Goal: Task Accomplishment & Management: Use online tool/utility

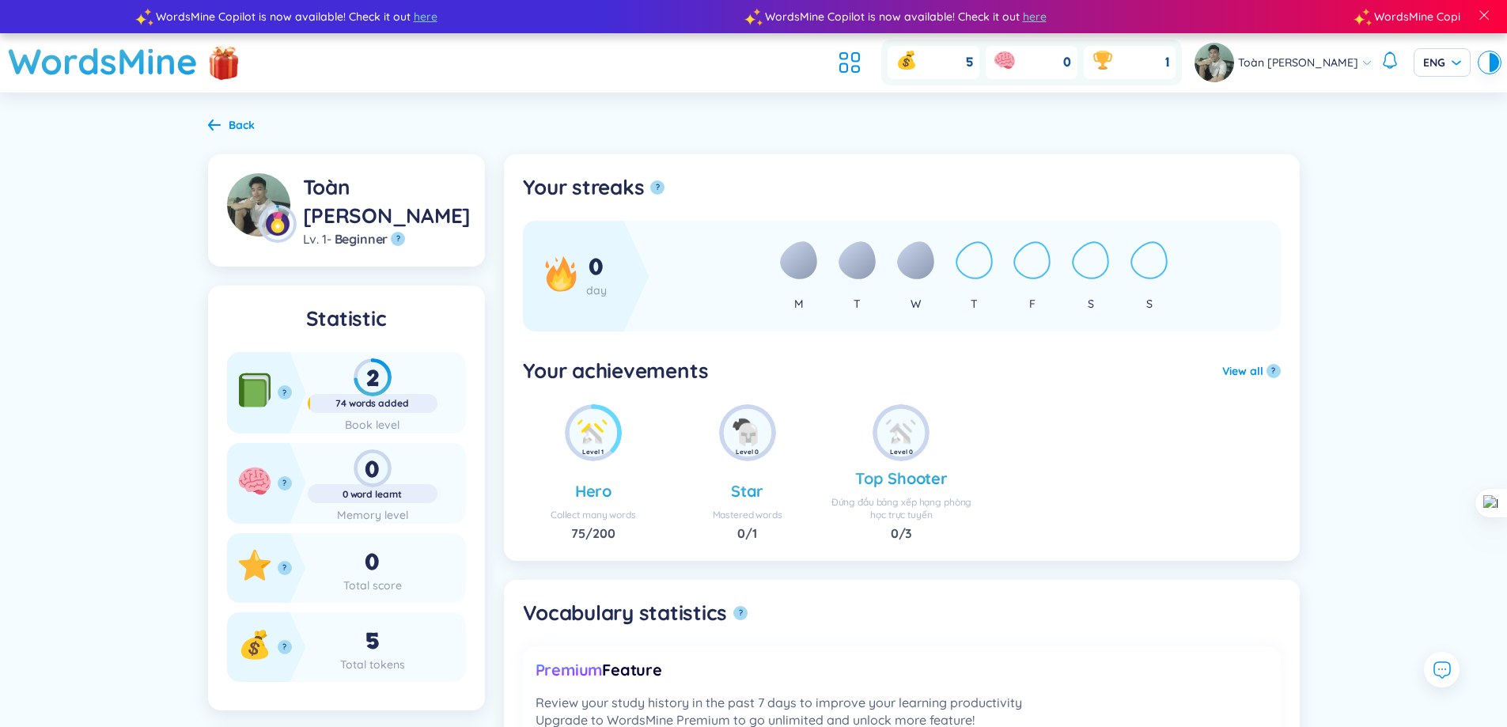
click at [795, 255] on icon at bounding box center [798, 260] width 37 height 38
click at [879, 267] on ul "M T W T F S S" at bounding box center [975, 276] width 612 height 111
click at [919, 272] on icon at bounding box center [915, 260] width 37 height 38
click at [601, 276] on span "0" at bounding box center [596, 267] width 15 height 30
click at [1230, 369] on button "View all" at bounding box center [1243, 370] width 41 height 17
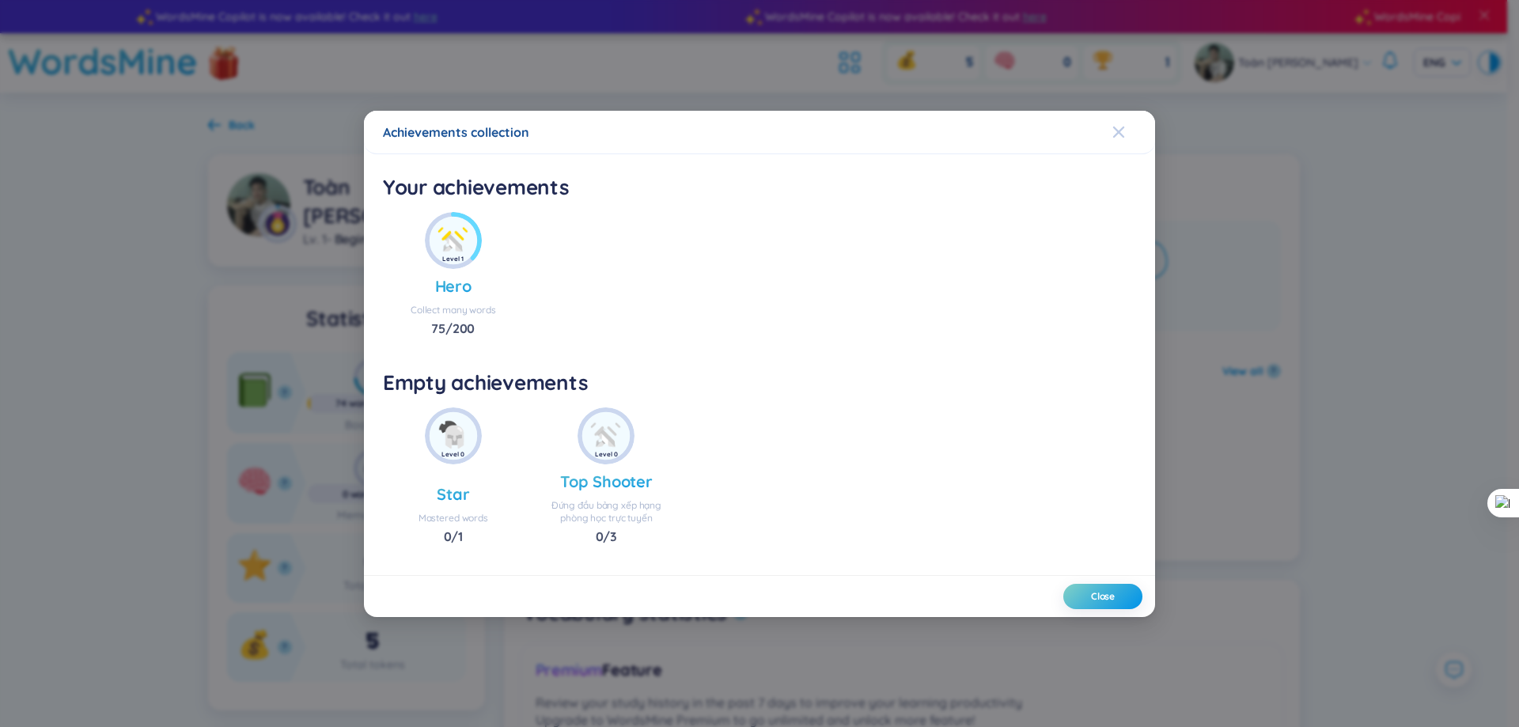
click at [1150, 131] on span "Close" at bounding box center [1134, 132] width 43 height 43
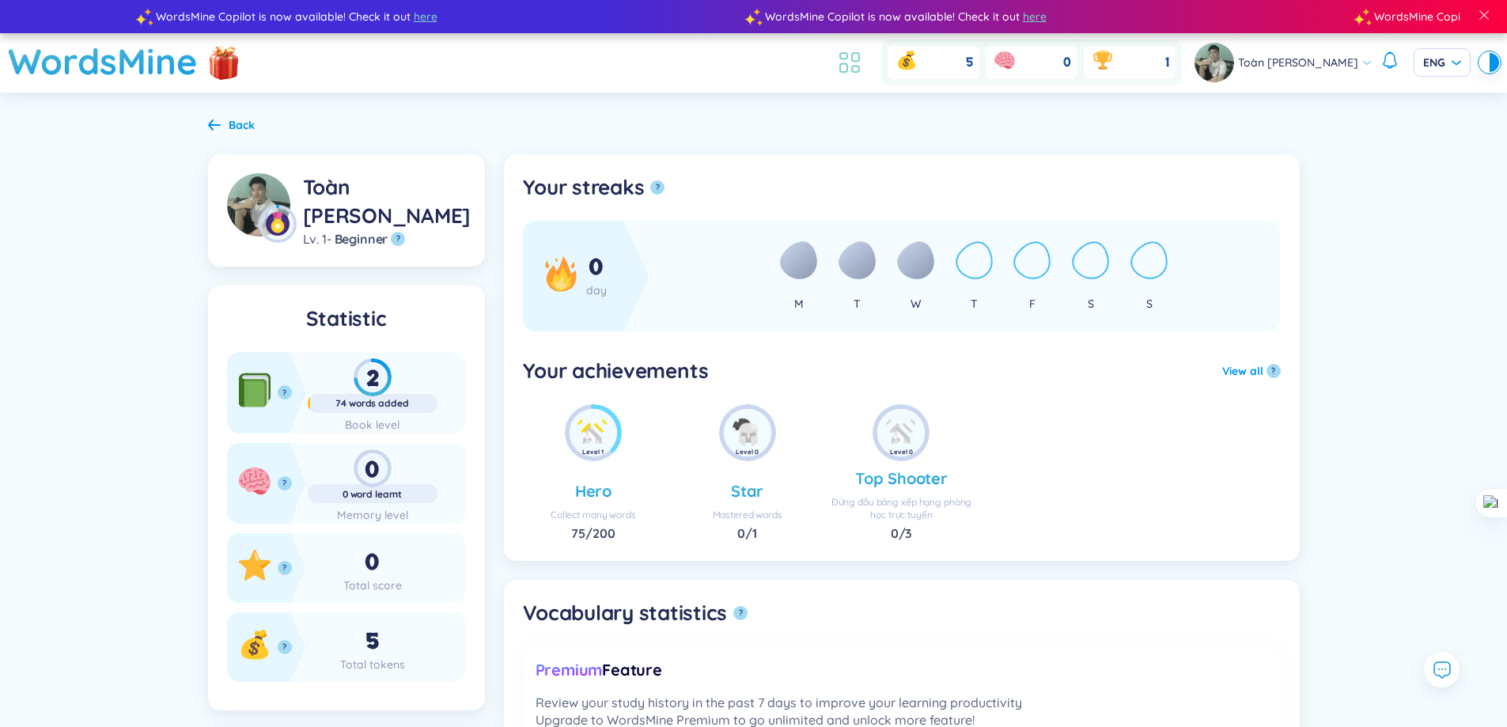
click at [852, 59] on icon at bounding box center [855, 57] width 7 height 9
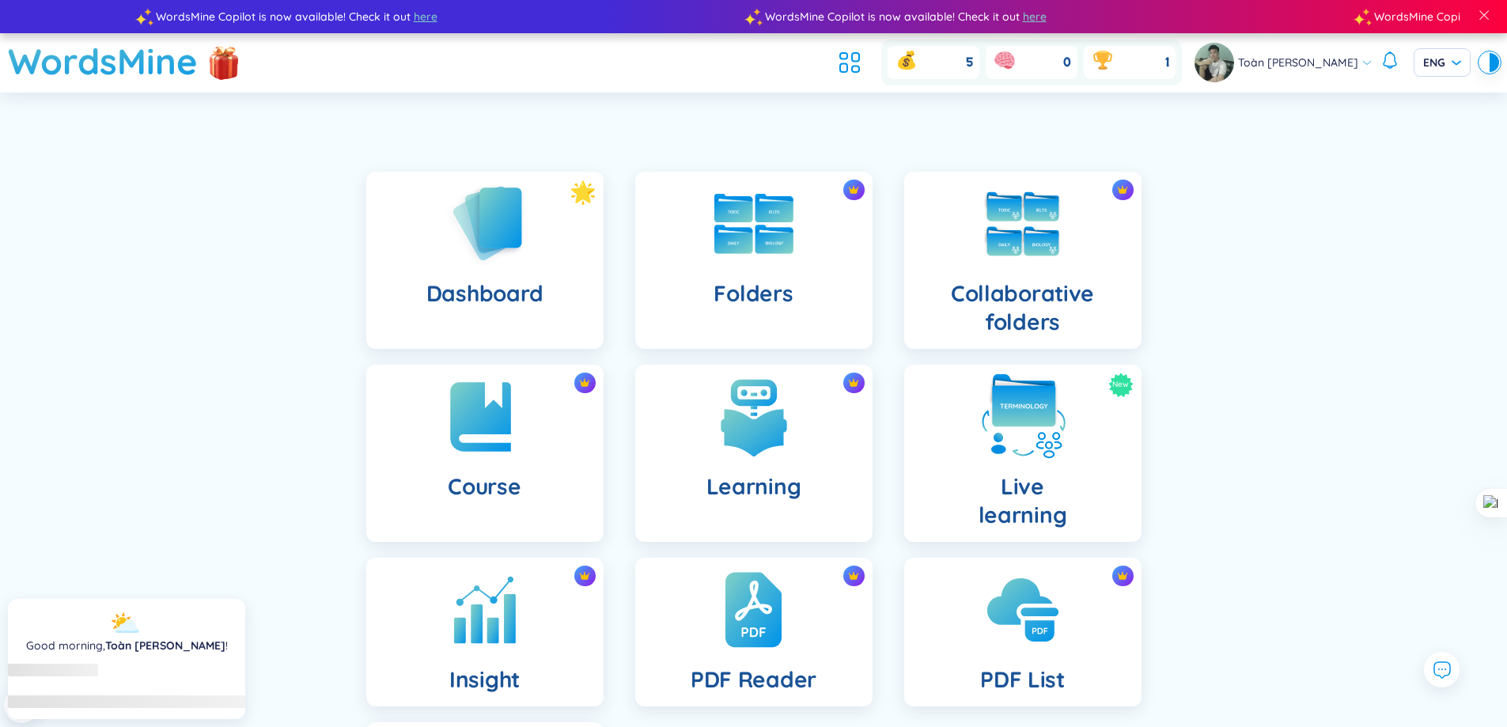
click at [960, 448] on div "New Live learning" at bounding box center [1022, 453] width 237 height 177
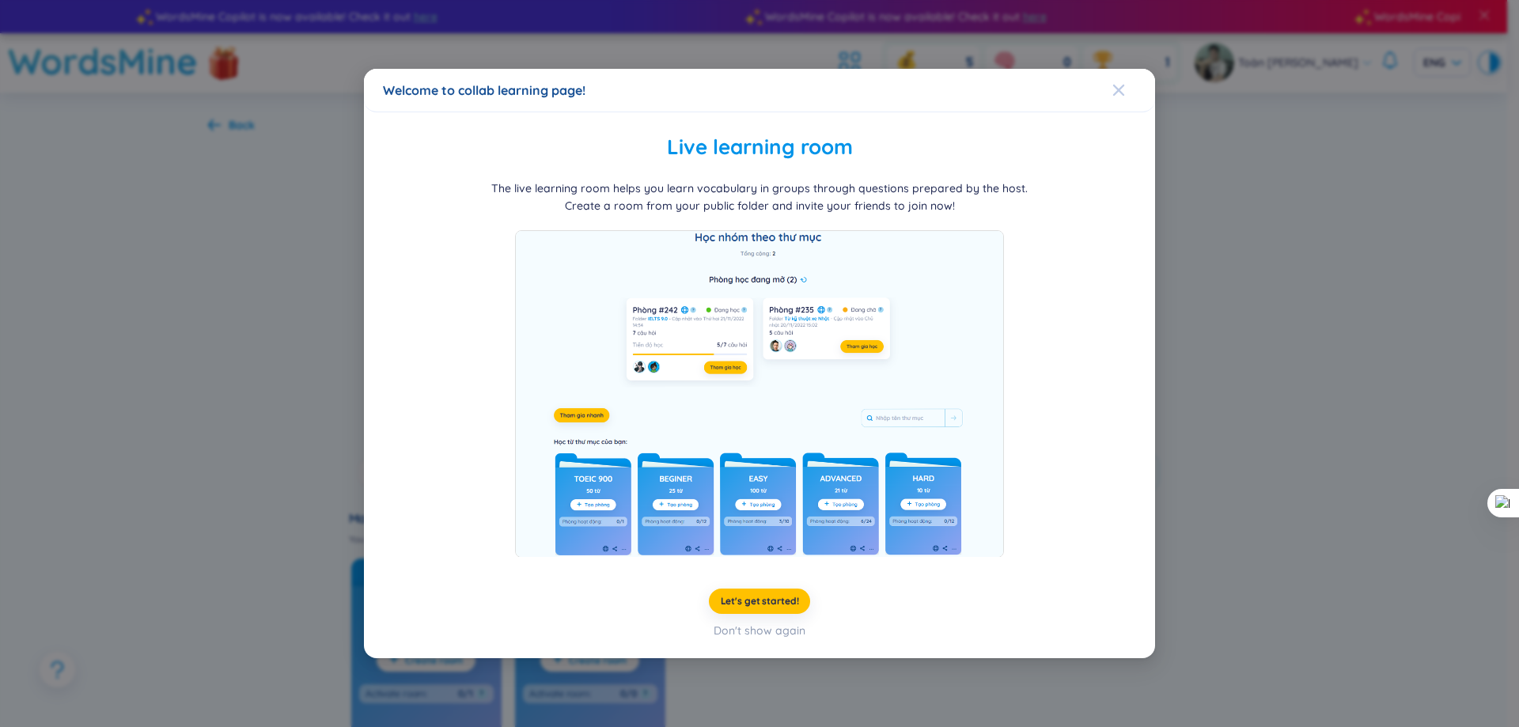
click at [1124, 84] on icon "Close" at bounding box center [1119, 90] width 13 height 13
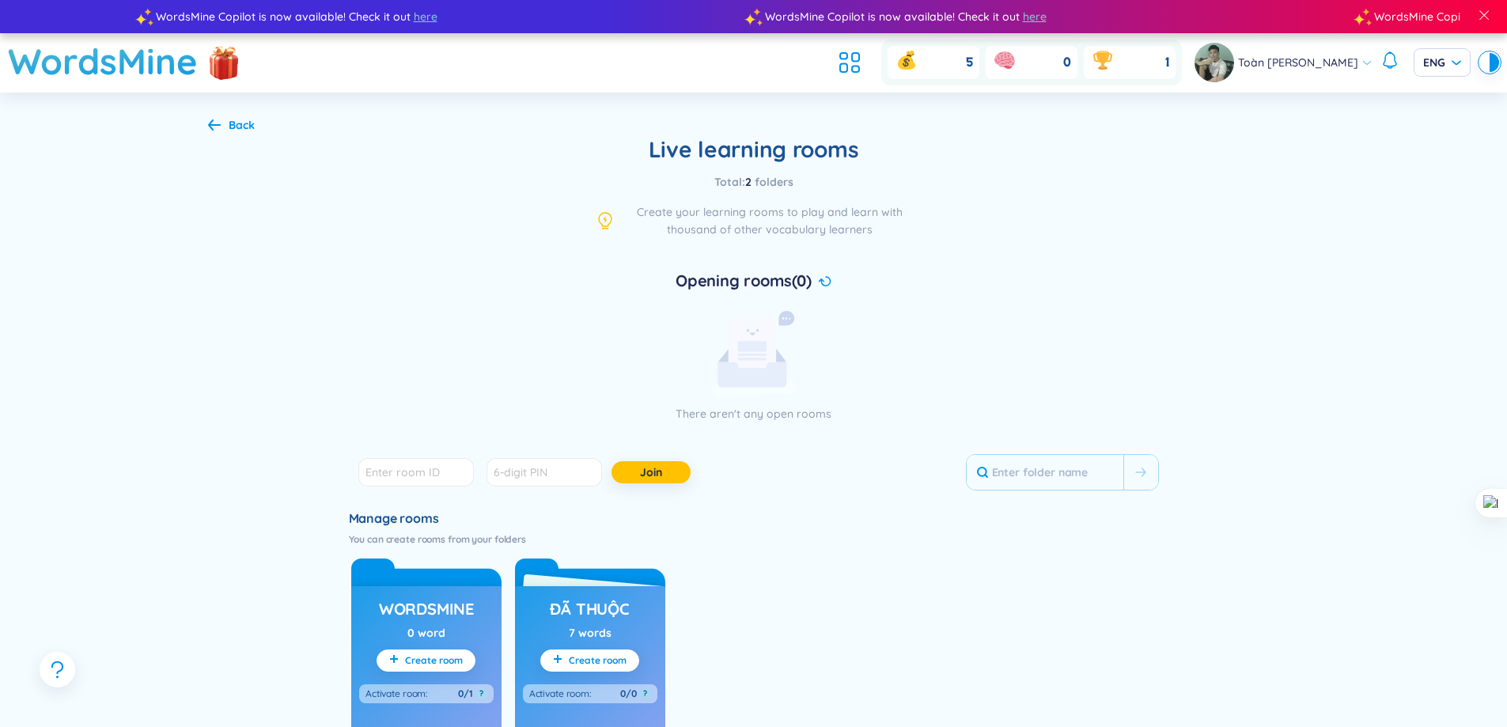
click at [766, 362] on rect at bounding box center [751, 349] width 47 height 63
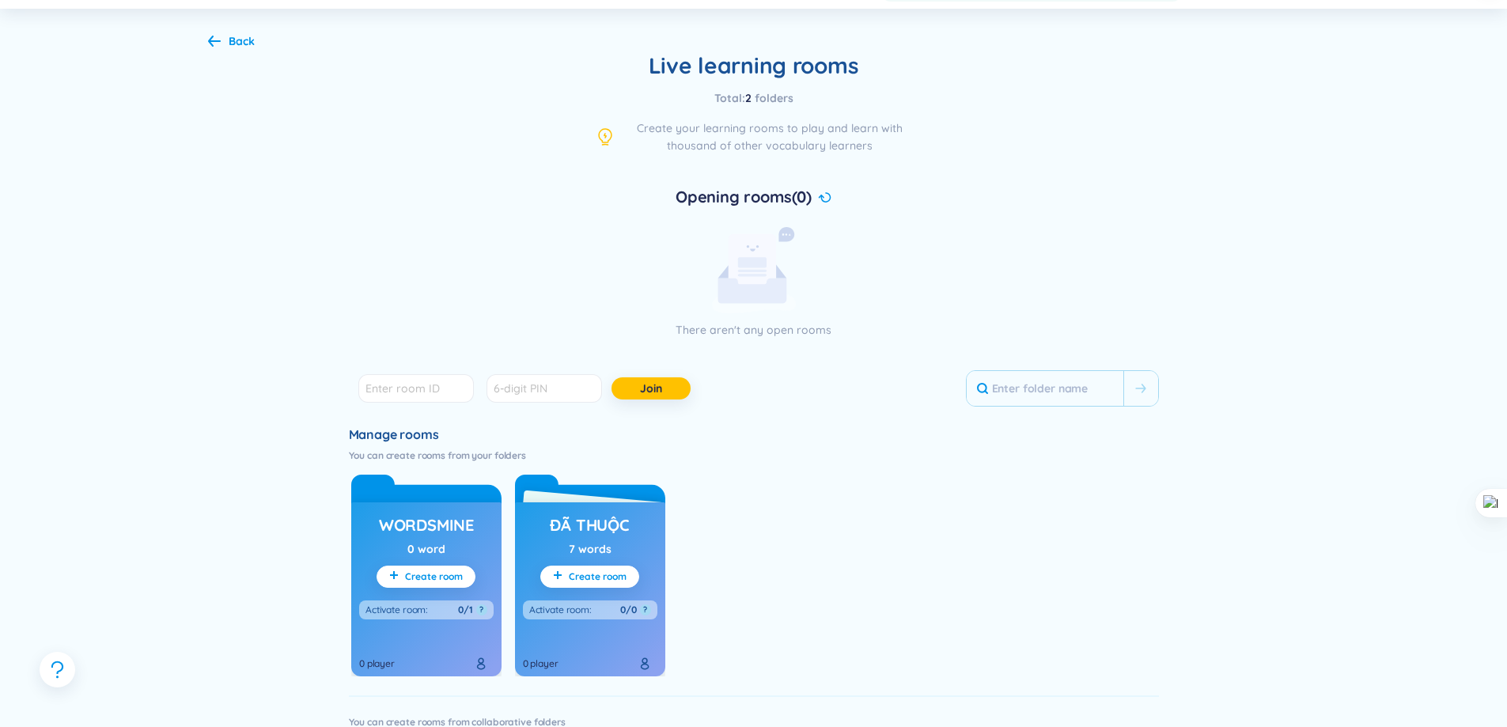
scroll to position [237, 0]
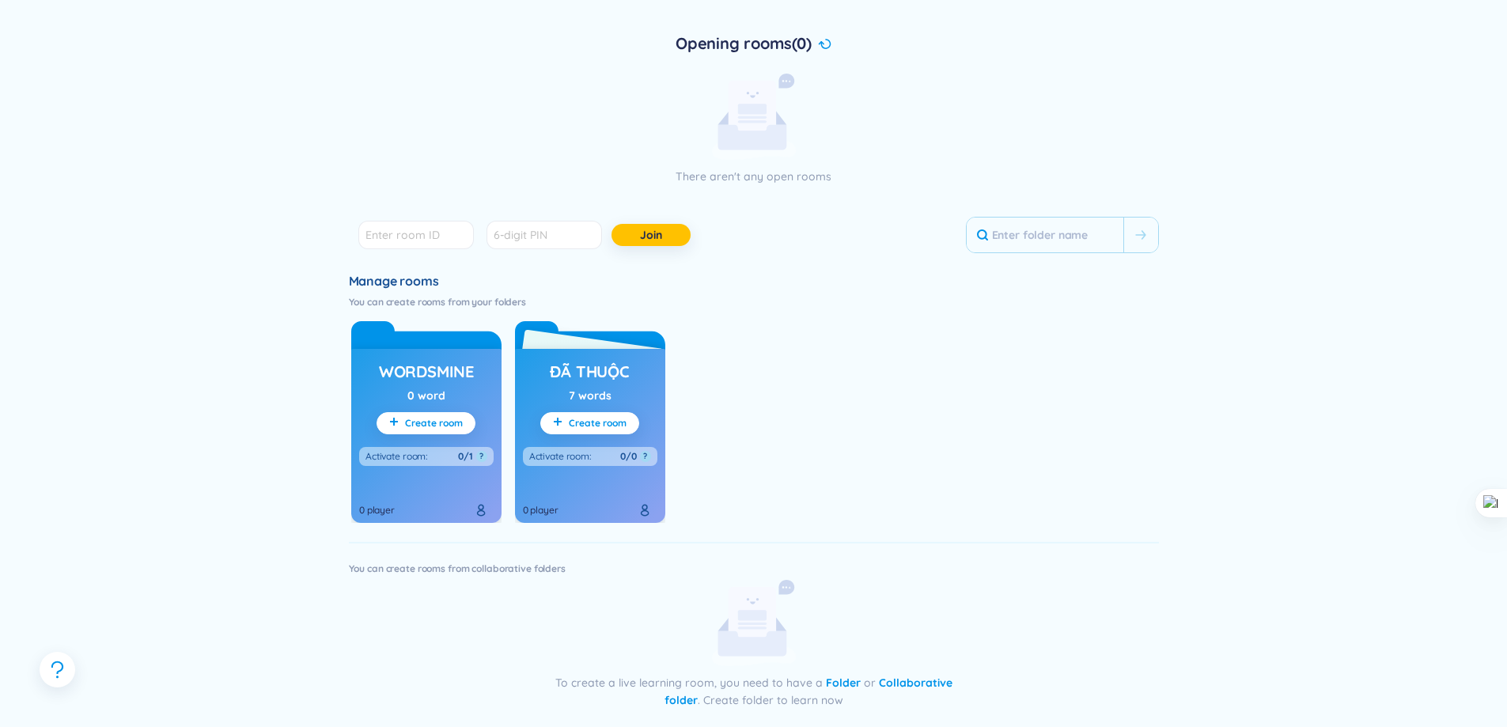
click at [586, 400] on div "7 words" at bounding box center [590, 395] width 43 height 17
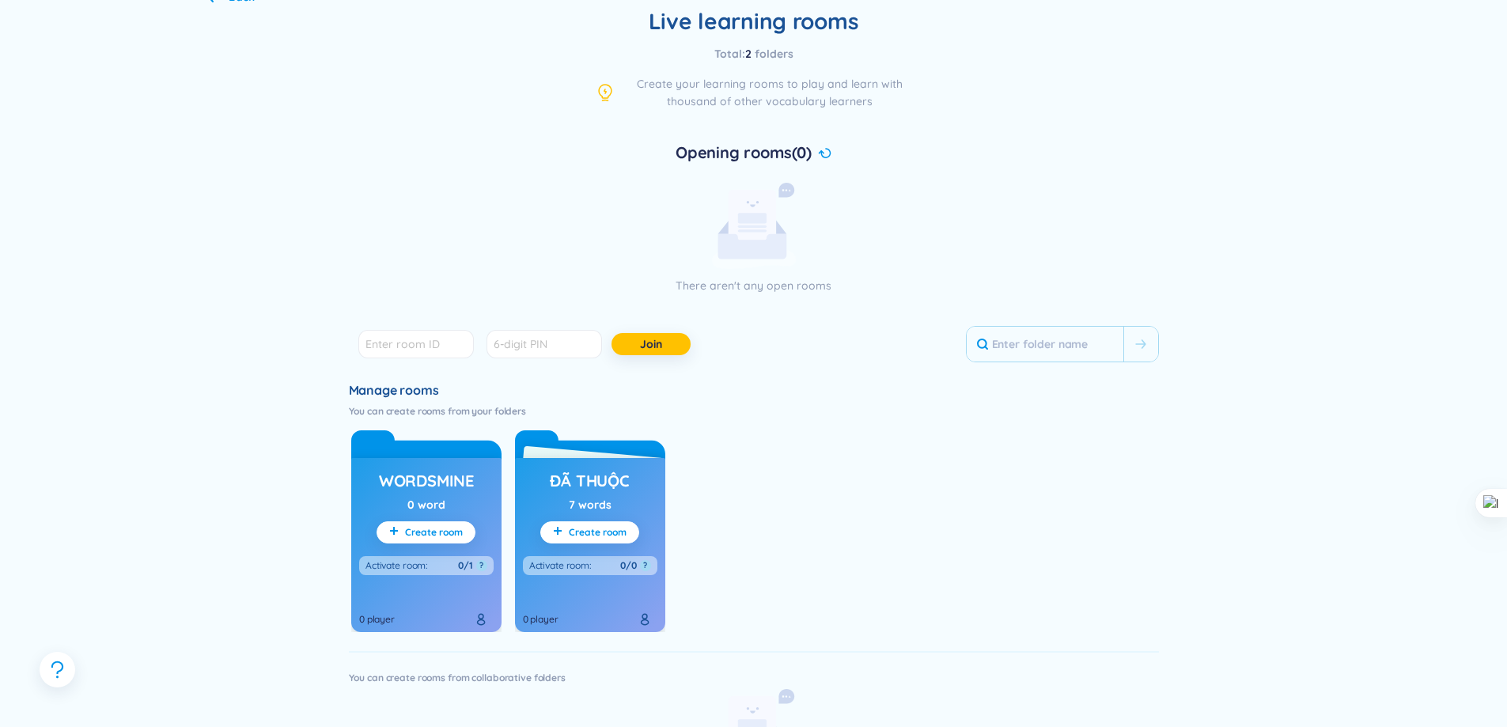
scroll to position [0, 0]
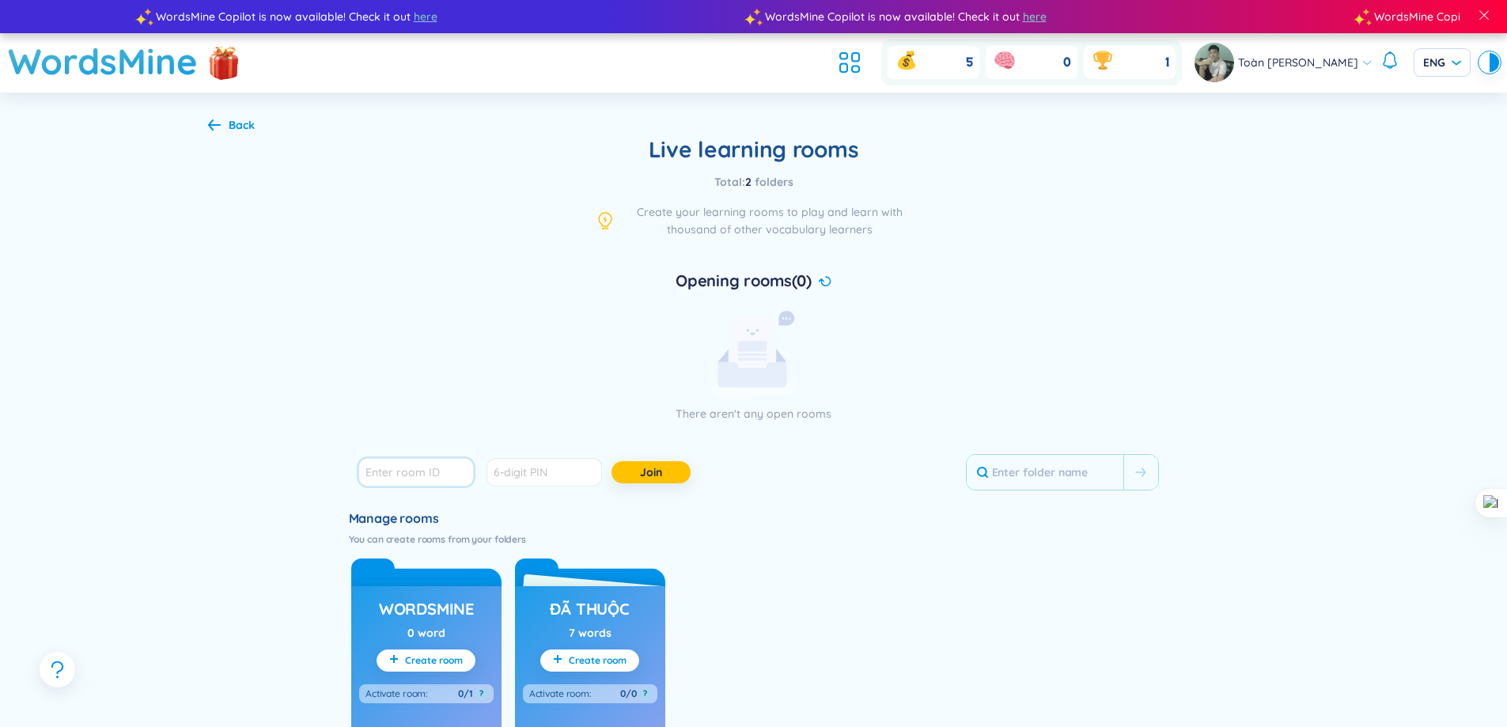
click at [448, 483] on input "number" at bounding box center [416, 472] width 116 height 28
click at [578, 479] on input "text" at bounding box center [545, 472] width 116 height 28
click at [1008, 466] on input "text" at bounding box center [1045, 472] width 157 height 35
click at [207, 118] on div "Back Live learning rooms Total : 2 folders Create your learning rooms to play a…" at bounding box center [753, 537] width 1139 height 889
click at [422, 599] on link "WordsMine" at bounding box center [426, 609] width 95 height 30
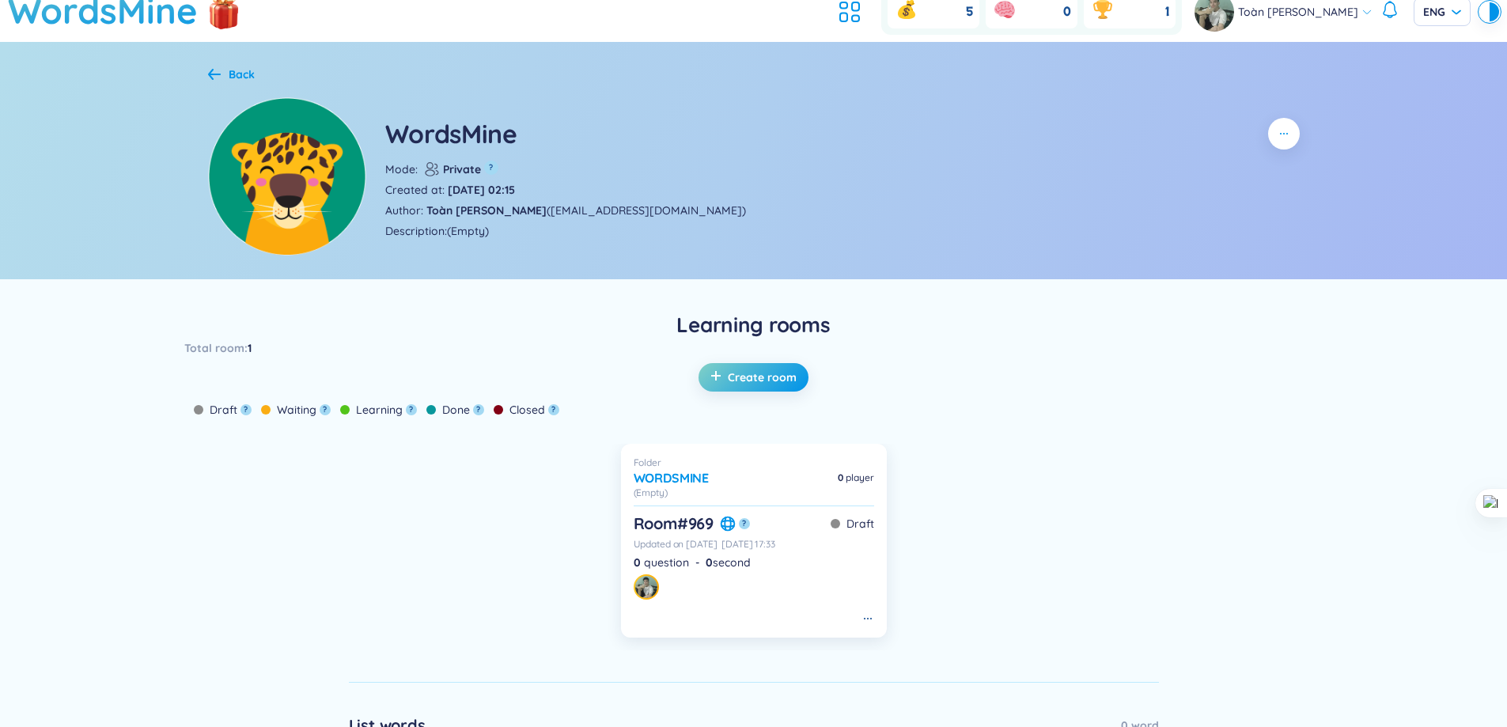
scroll to position [79, 0]
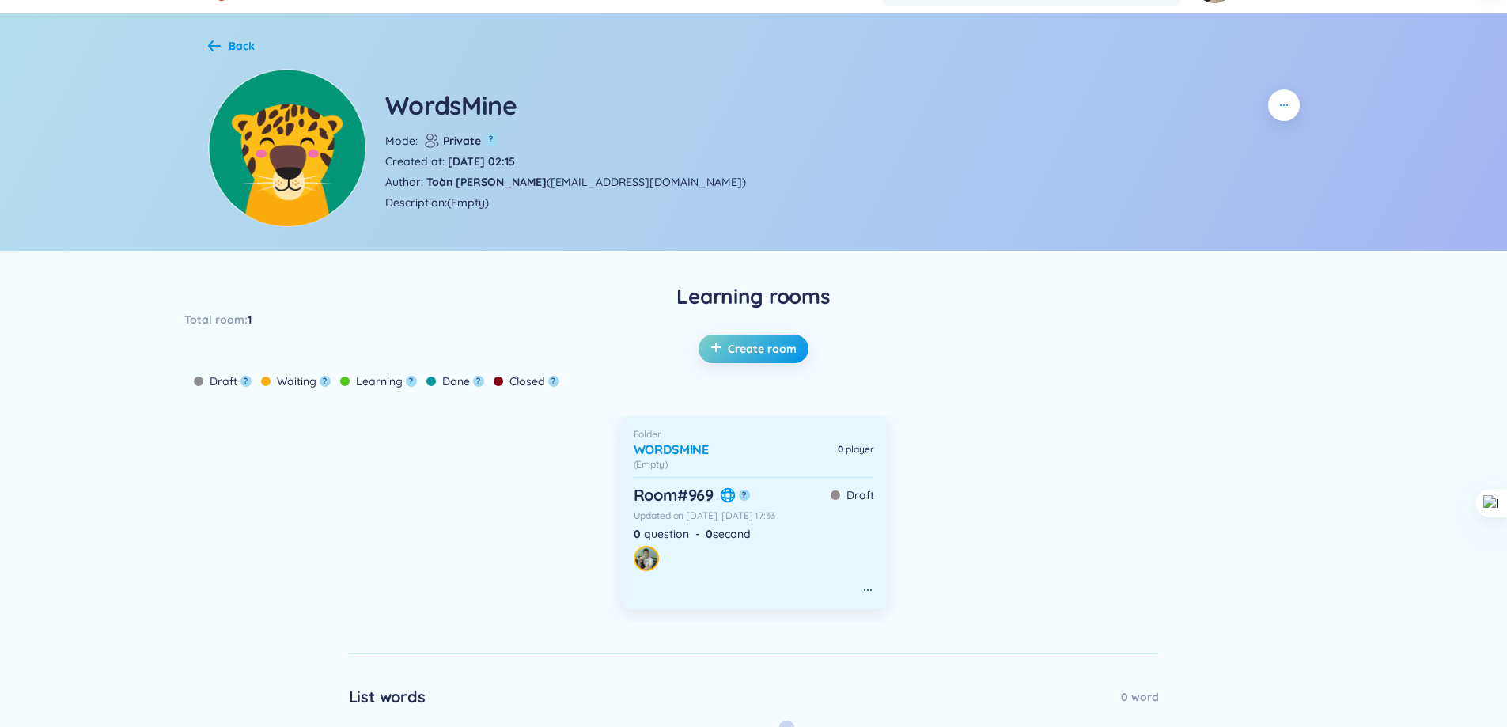
click at [676, 496] on h6 "Room # 969" at bounding box center [674, 495] width 80 height 22
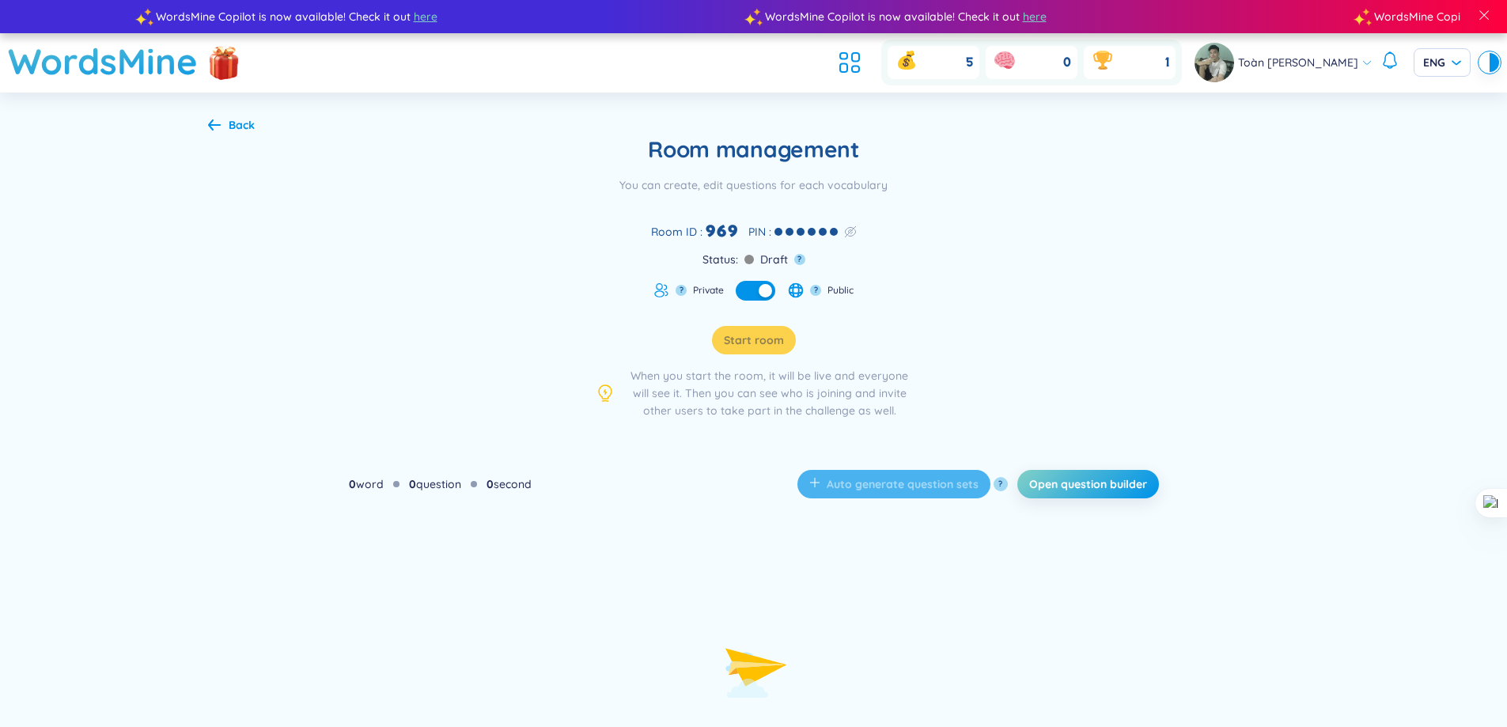
click at [756, 328] on div "Start room" at bounding box center [754, 340] width 84 height 28
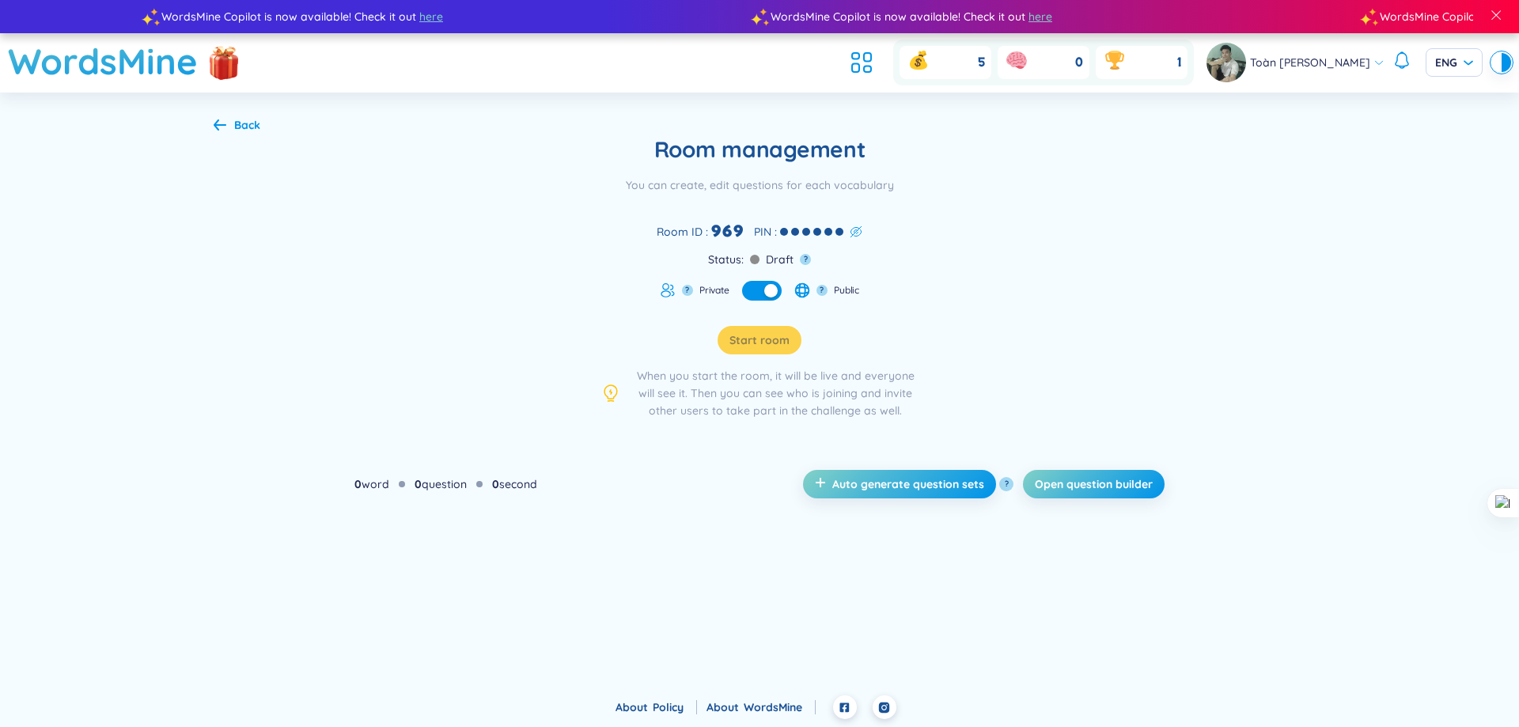
click at [855, 231] on icon at bounding box center [855, 230] width 8 height 7
click at [1079, 476] on span "Open question builder" at bounding box center [1094, 484] width 118 height 16
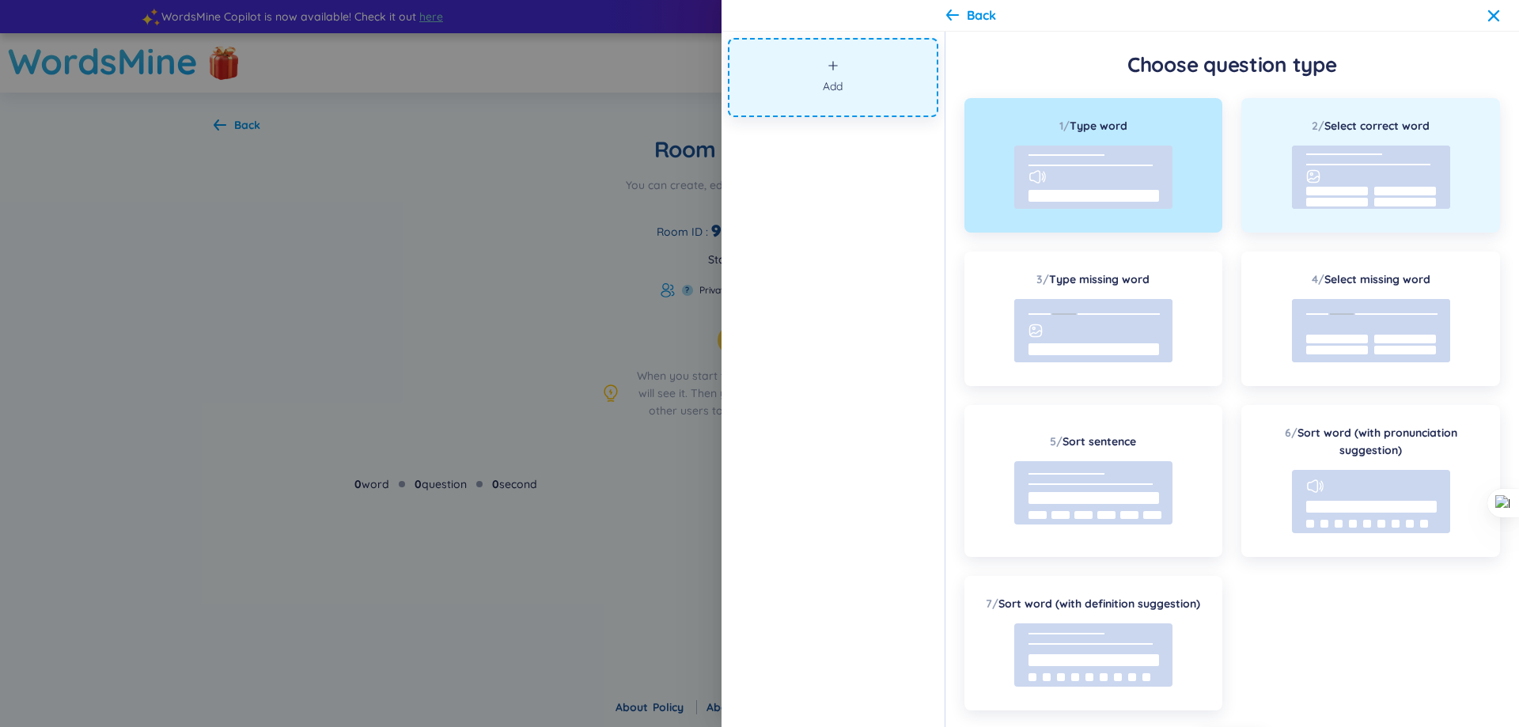
click at [1272, 184] on div "2 / Select correct word" at bounding box center [1371, 165] width 259 height 135
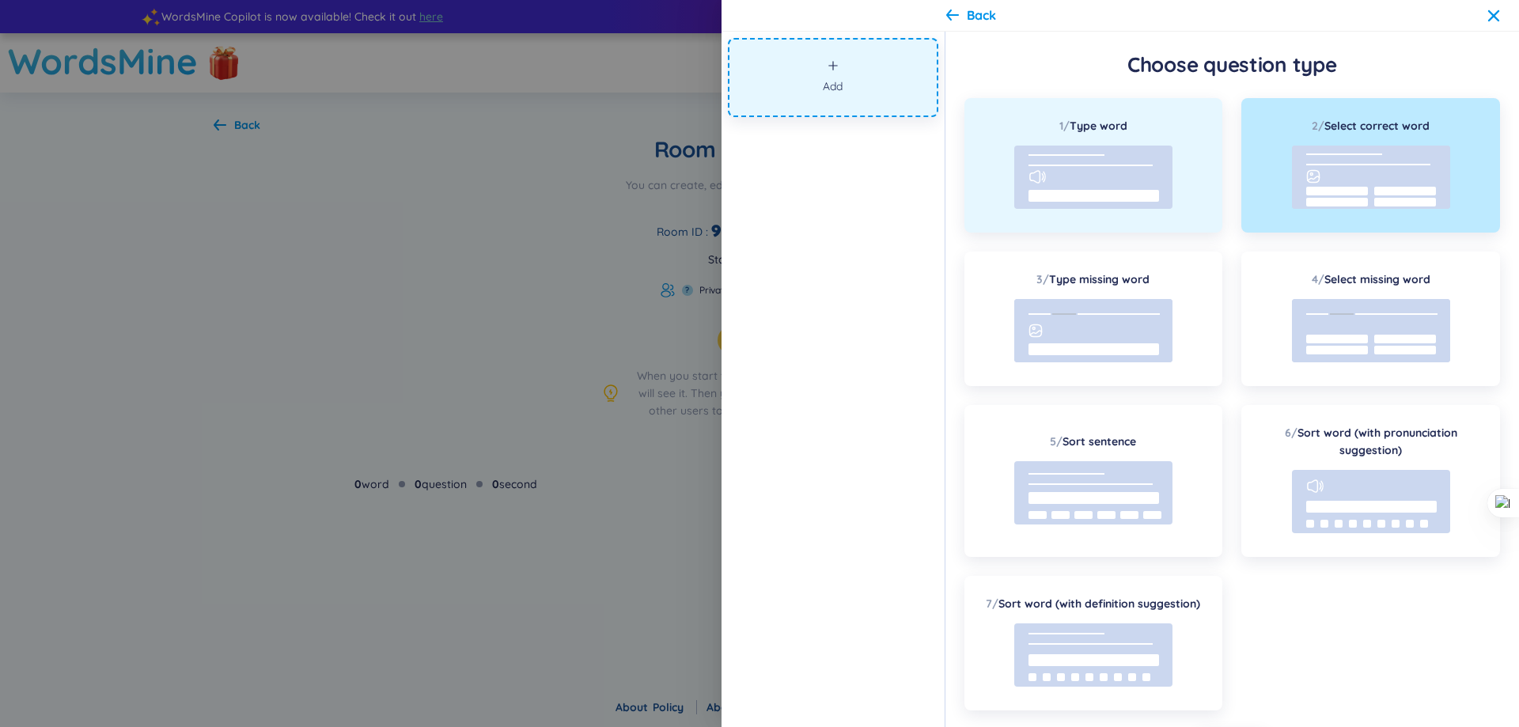
click at [1138, 186] on rect at bounding box center [1093, 177] width 158 height 63
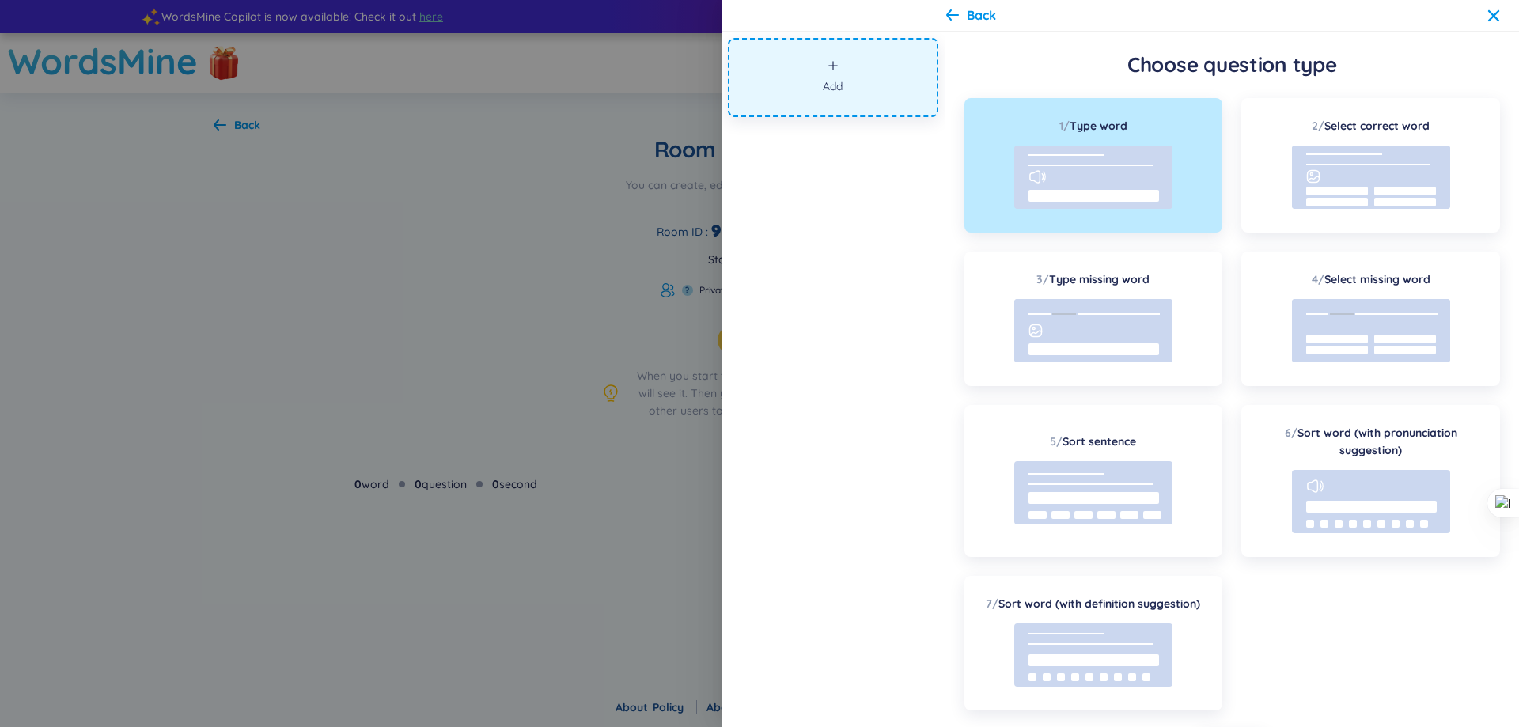
click at [876, 69] on button "Add" at bounding box center [833, 77] width 210 height 79
click at [861, 89] on button "Add" at bounding box center [833, 77] width 210 height 79
click at [1484, 14] on div "Back" at bounding box center [1223, 15] width 554 height 19
click at [1487, 14] on div "Back" at bounding box center [1223, 15] width 554 height 19
click at [1488, 14] on icon at bounding box center [1494, 15] width 13 height 13
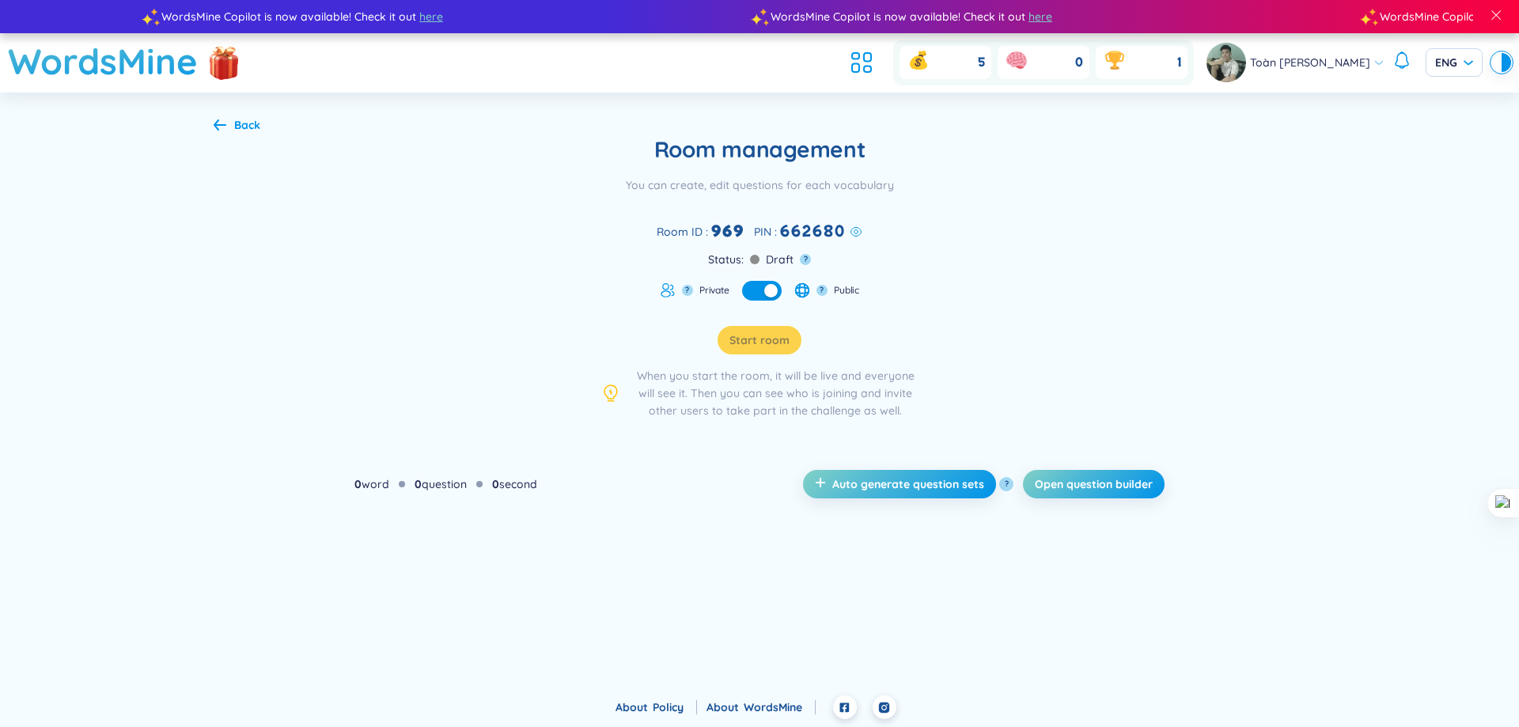
click at [762, 292] on button "button" at bounding box center [762, 291] width 40 height 20
click at [757, 257] on span at bounding box center [754, 259] width 9 height 9
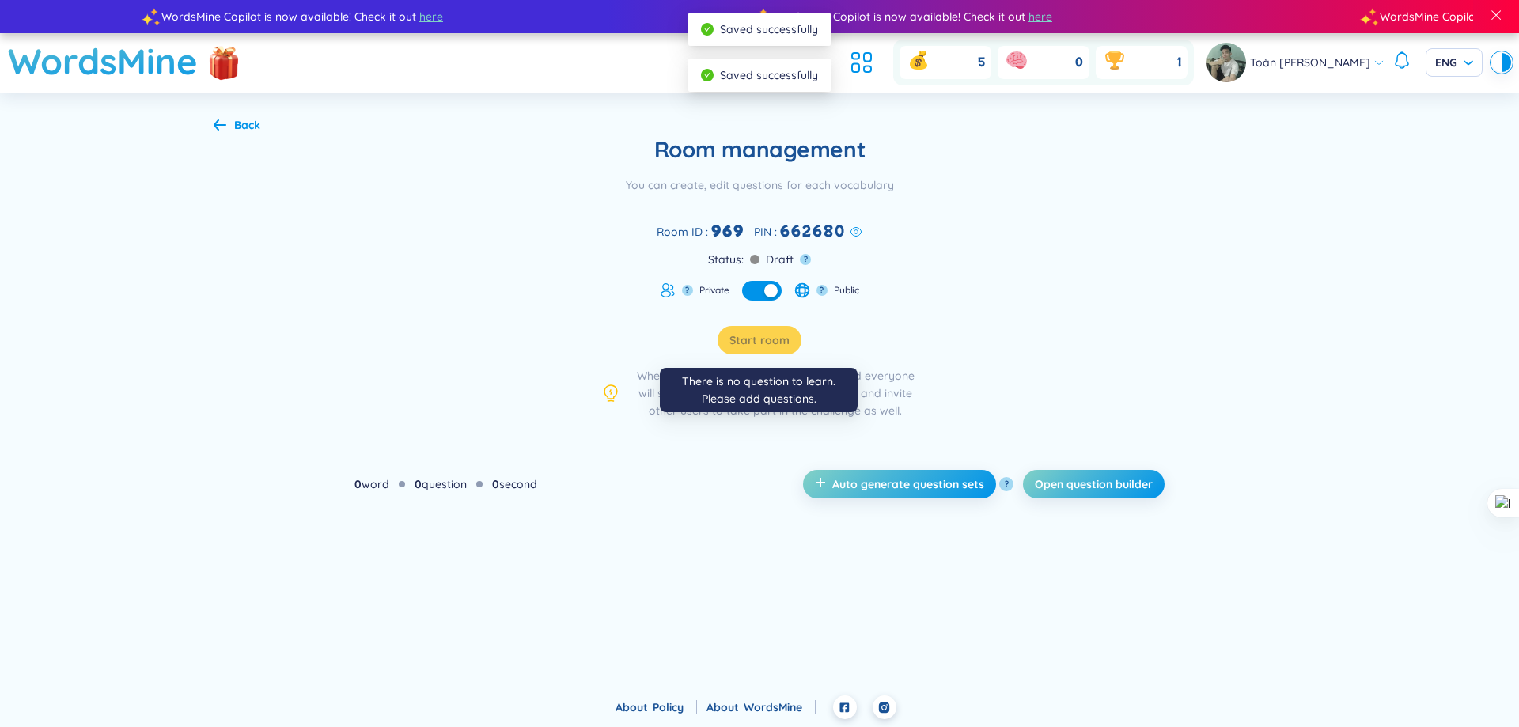
click at [790, 346] on div "Start room" at bounding box center [760, 340] width 84 height 28
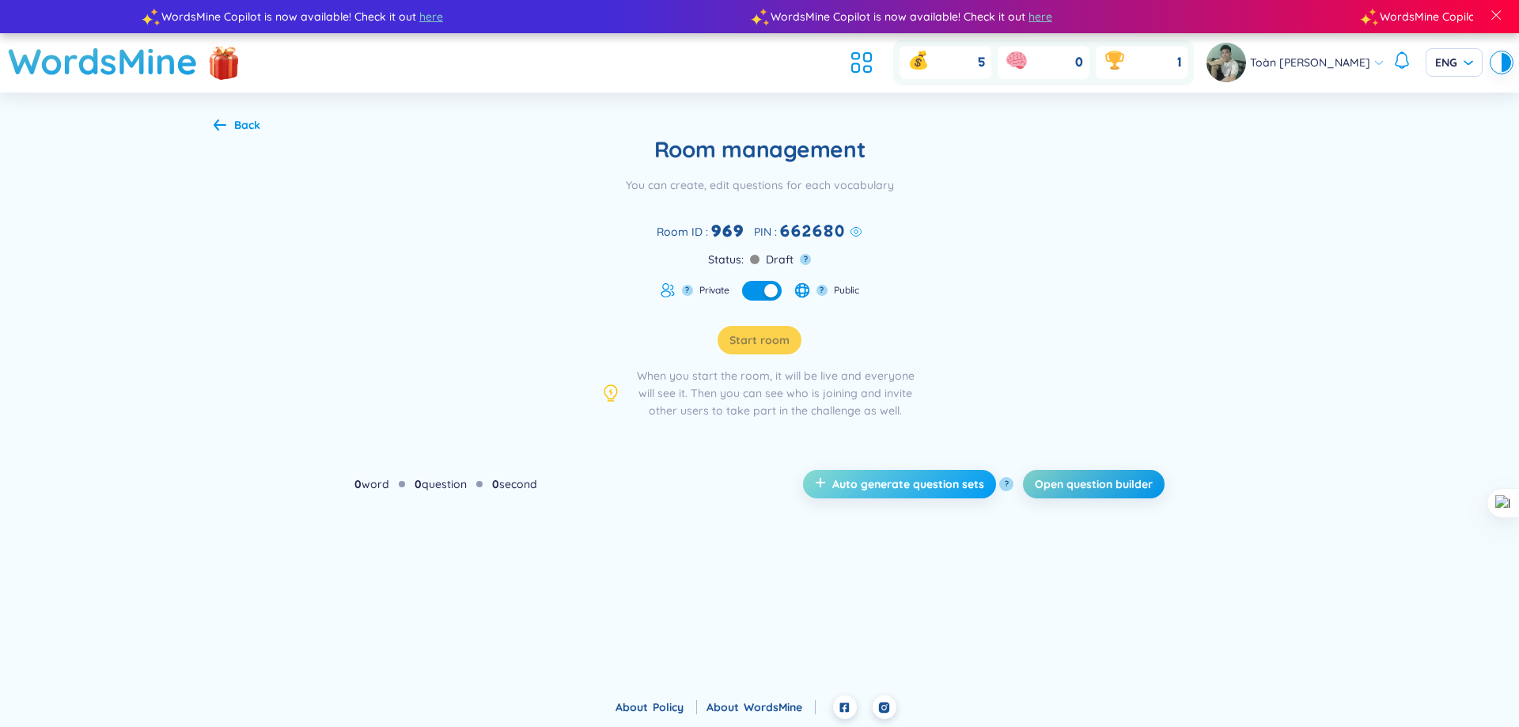
click at [937, 492] on button "Auto generate question sets" at bounding box center [899, 484] width 193 height 28
click at [1098, 483] on span "Open question builder" at bounding box center [1094, 484] width 118 height 16
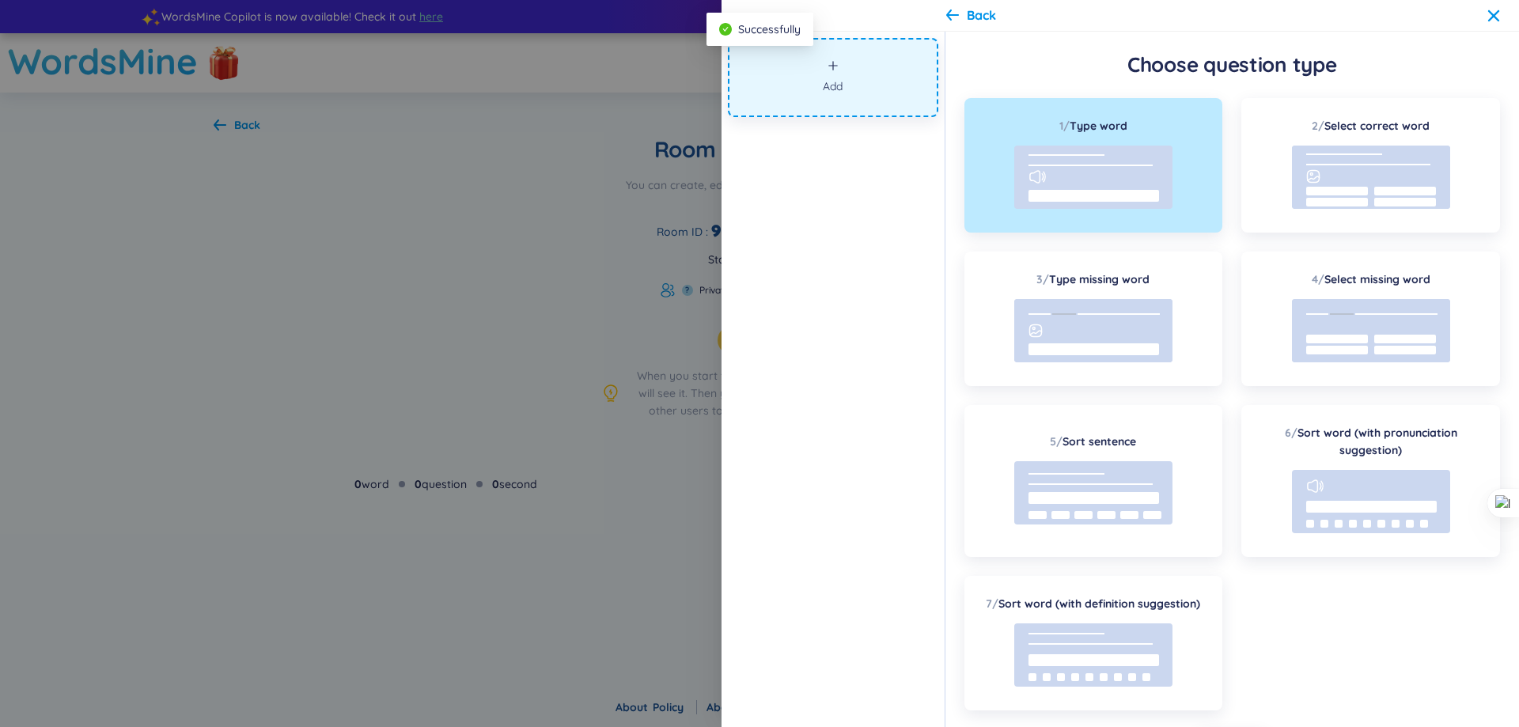
click at [363, 321] on div at bounding box center [759, 363] width 1519 height 727
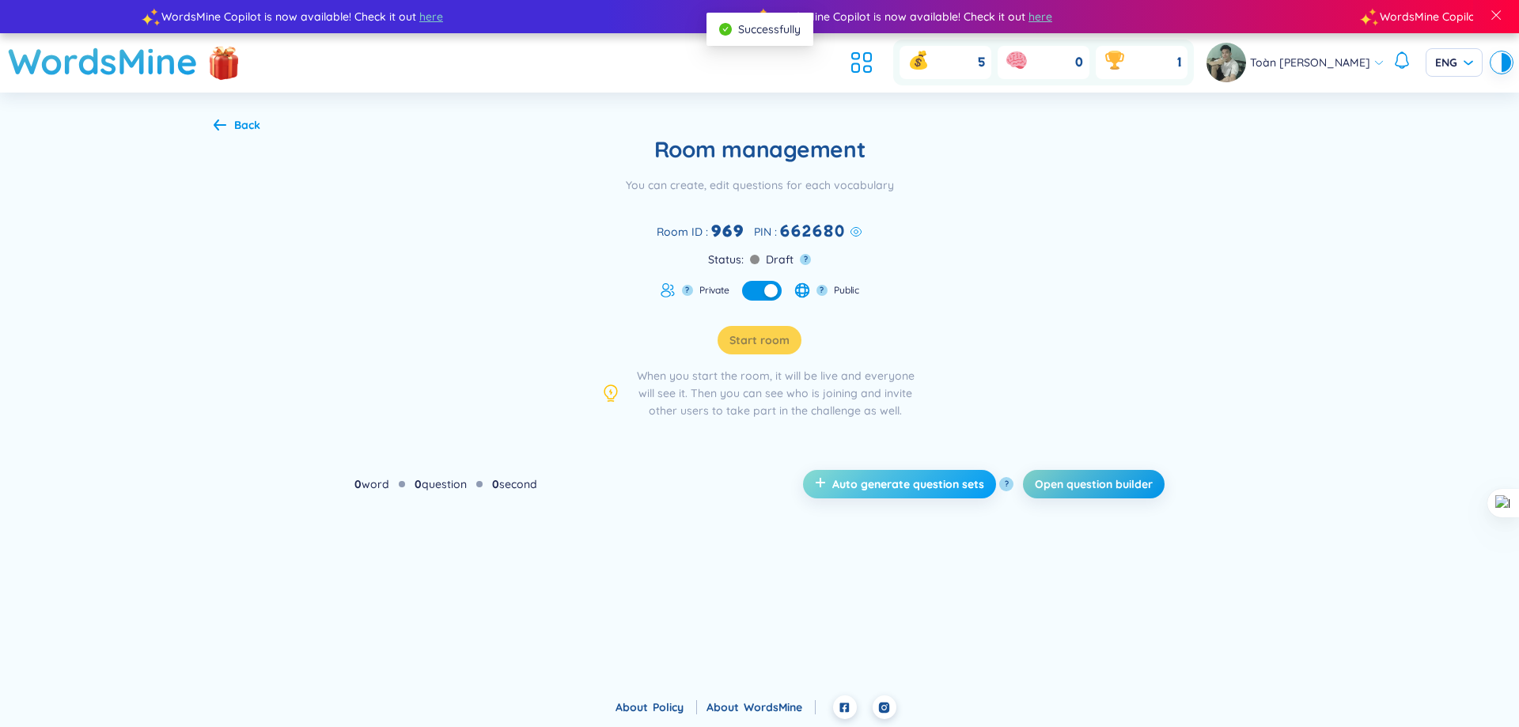
click at [869, 483] on span "Auto generate question sets" at bounding box center [908, 484] width 152 height 16
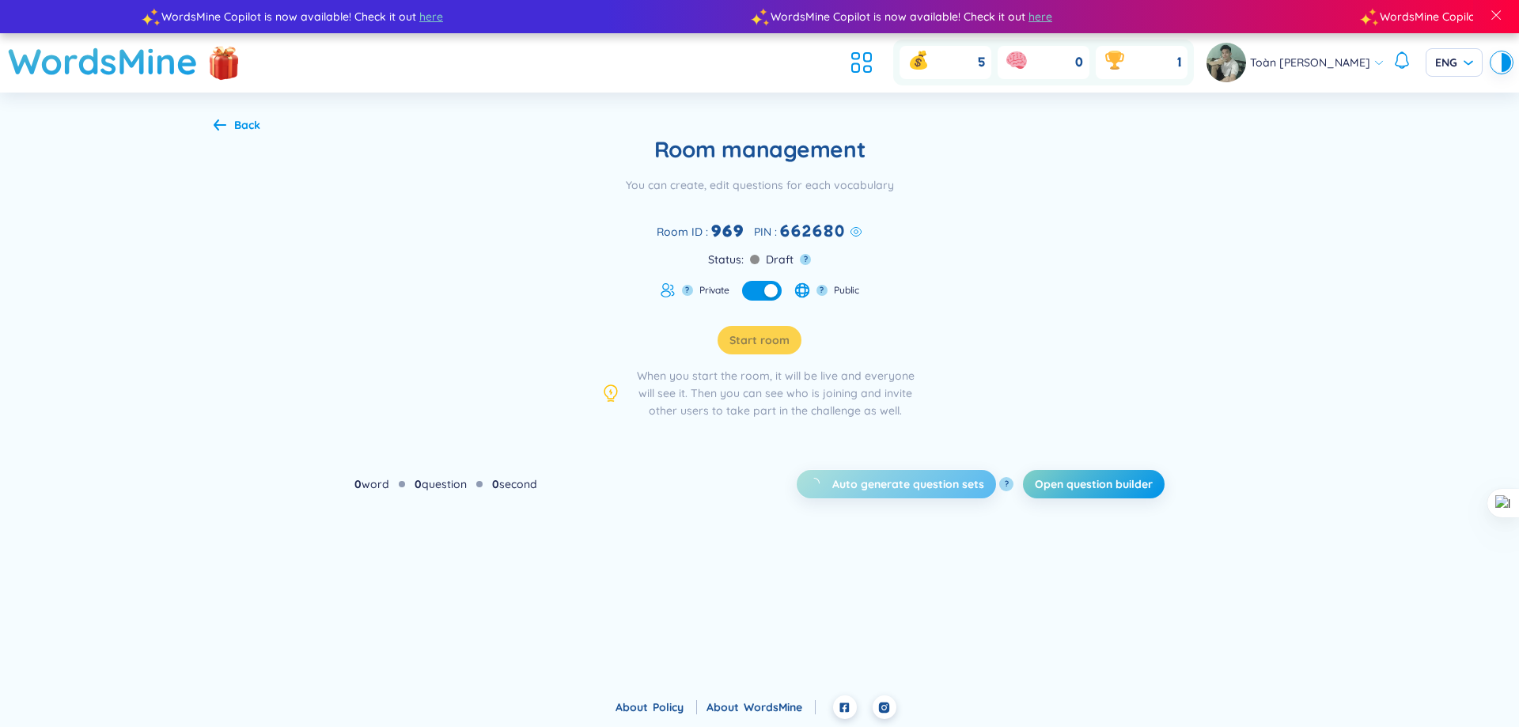
click at [222, 116] on div "Back" at bounding box center [237, 124] width 47 height 17
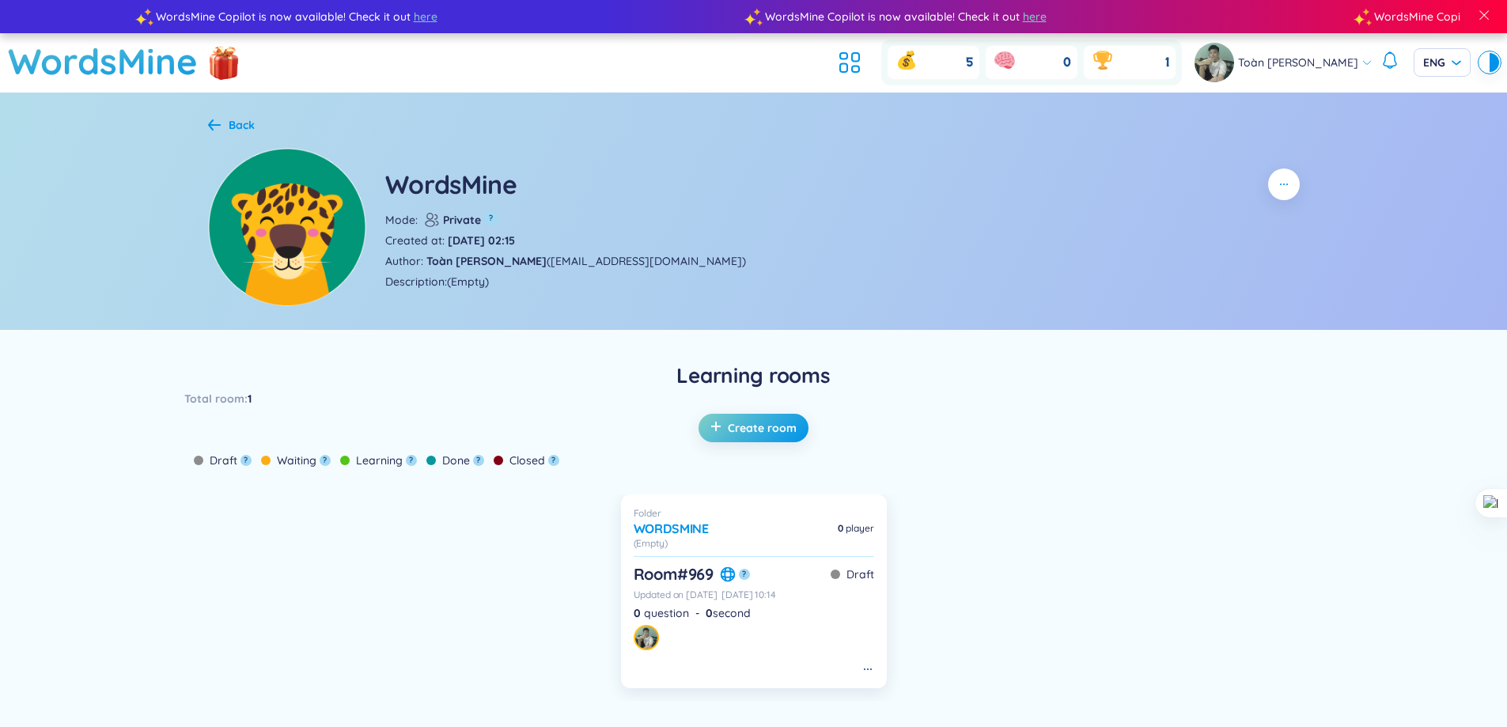
click at [225, 121] on div "Back" at bounding box center [231, 124] width 47 height 17
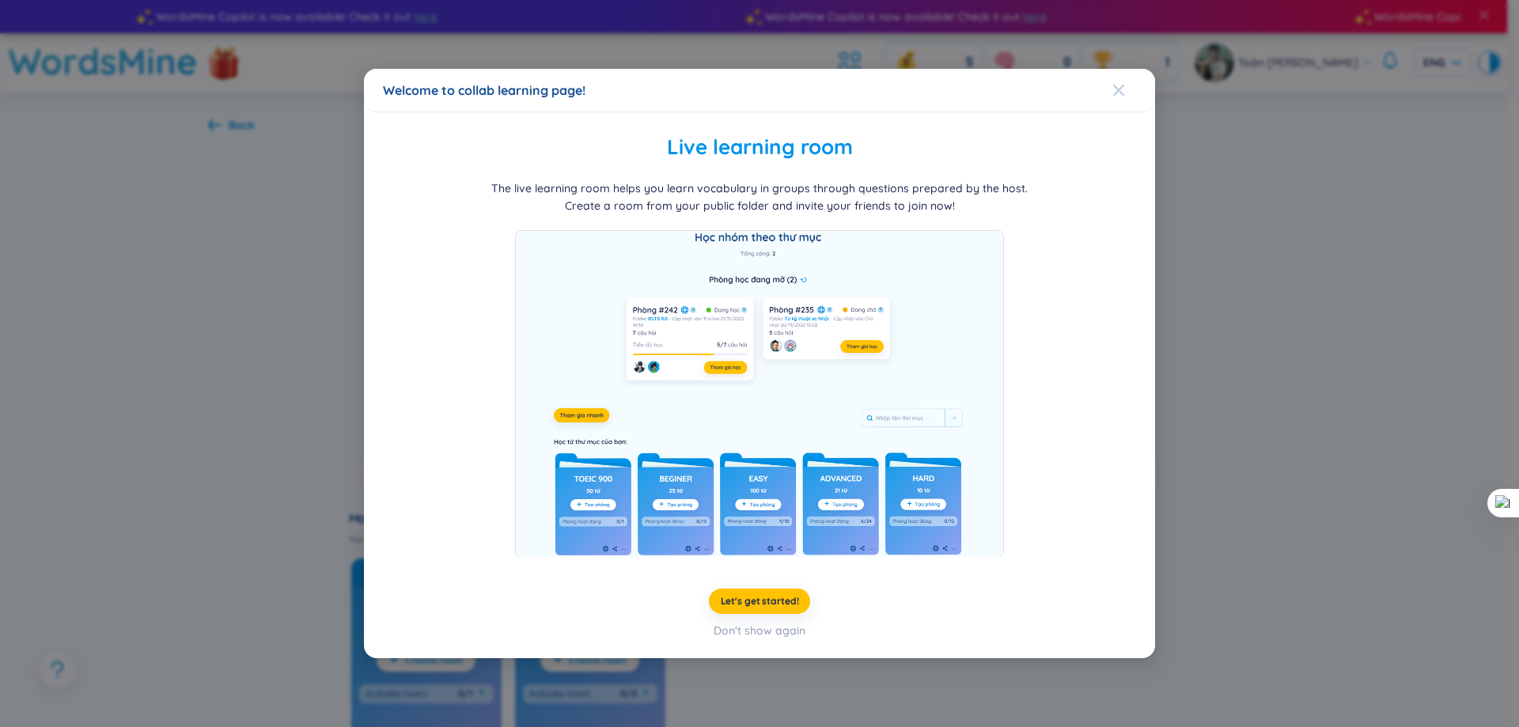
click at [1121, 91] on icon "Close" at bounding box center [1119, 90] width 13 height 13
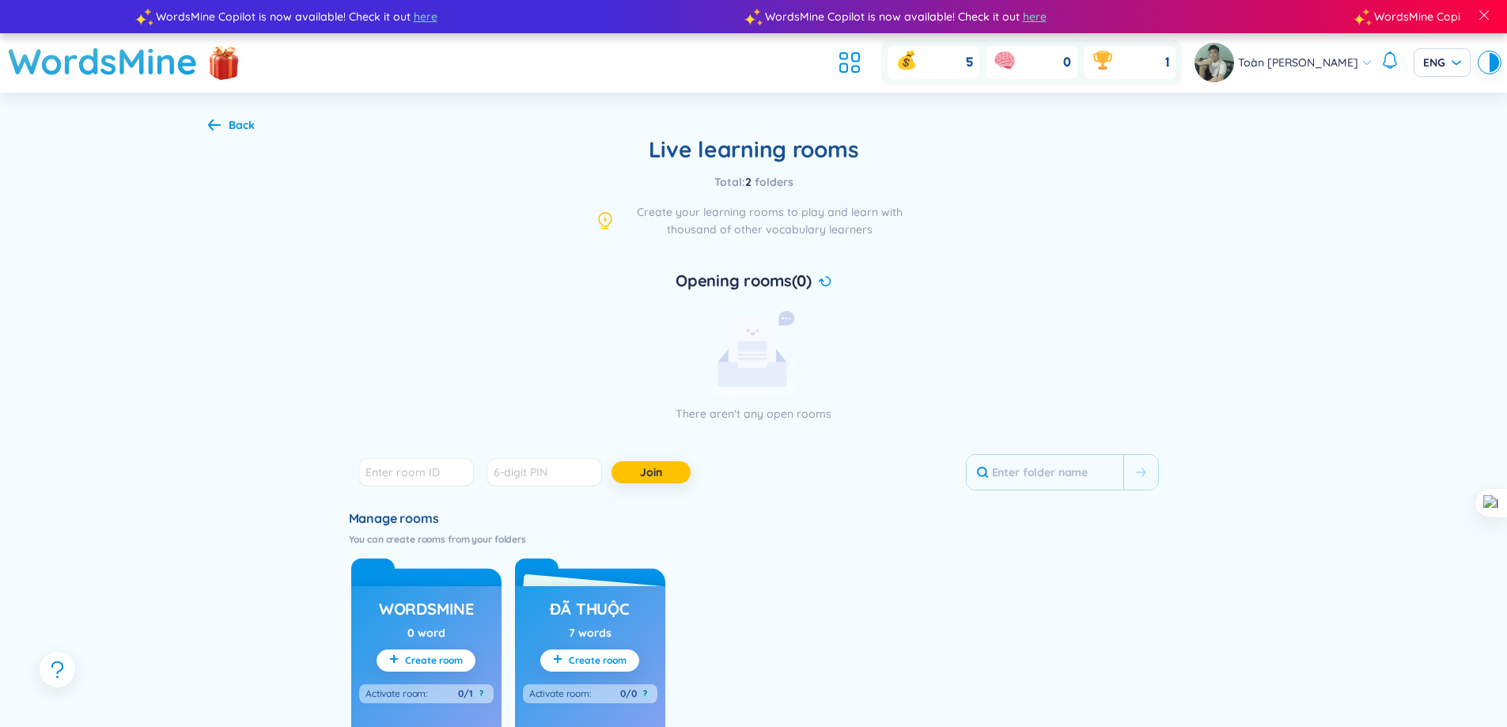
click at [859, 75] on ul at bounding box center [853, 62] width 43 height 35
click at [852, 72] on icon at bounding box center [855, 69] width 7 height 6
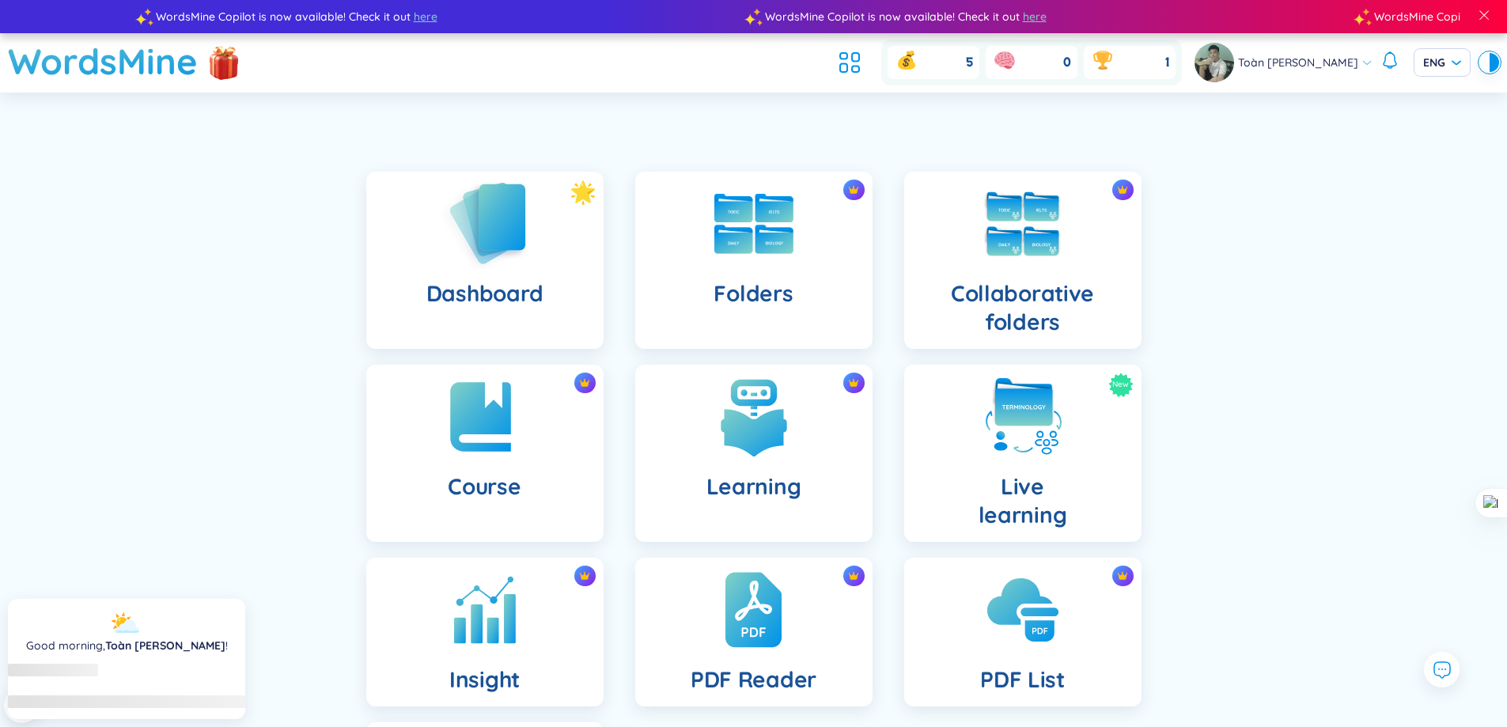
click at [545, 242] on div "Dashboard" at bounding box center [484, 260] width 237 height 177
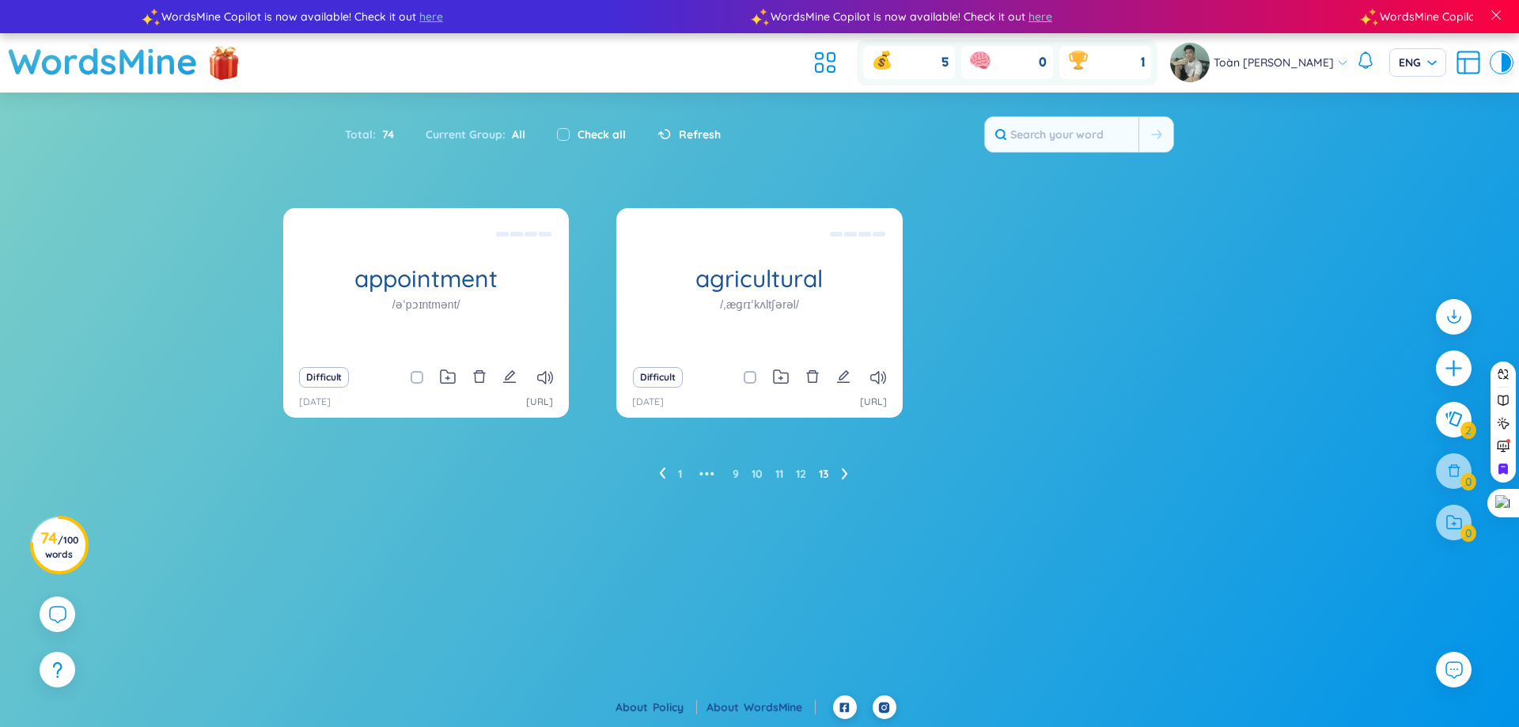
click at [569, 131] on div "Check all" at bounding box center [591, 134] width 69 height 17
click at [563, 134] on input "checkbox" at bounding box center [563, 134] width 13 height 13
checkbox input "true"
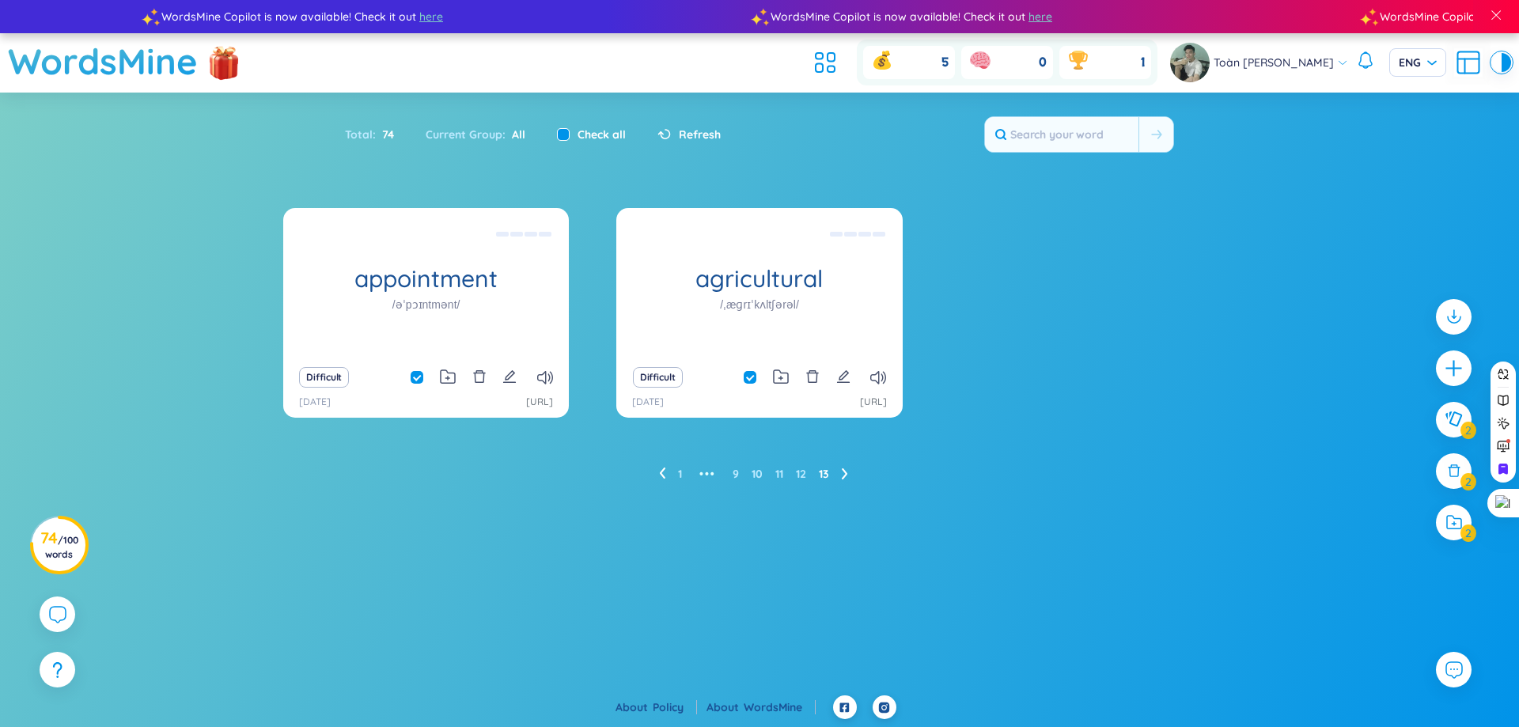
click at [563, 134] on input "checkbox" at bounding box center [563, 134] width 13 height 13
checkbox input "false"
click at [1426, 667] on div "WordsMine Copilot is now available! Check it out here WordsMine Copilot is now …" at bounding box center [759, 348] width 1519 height 696
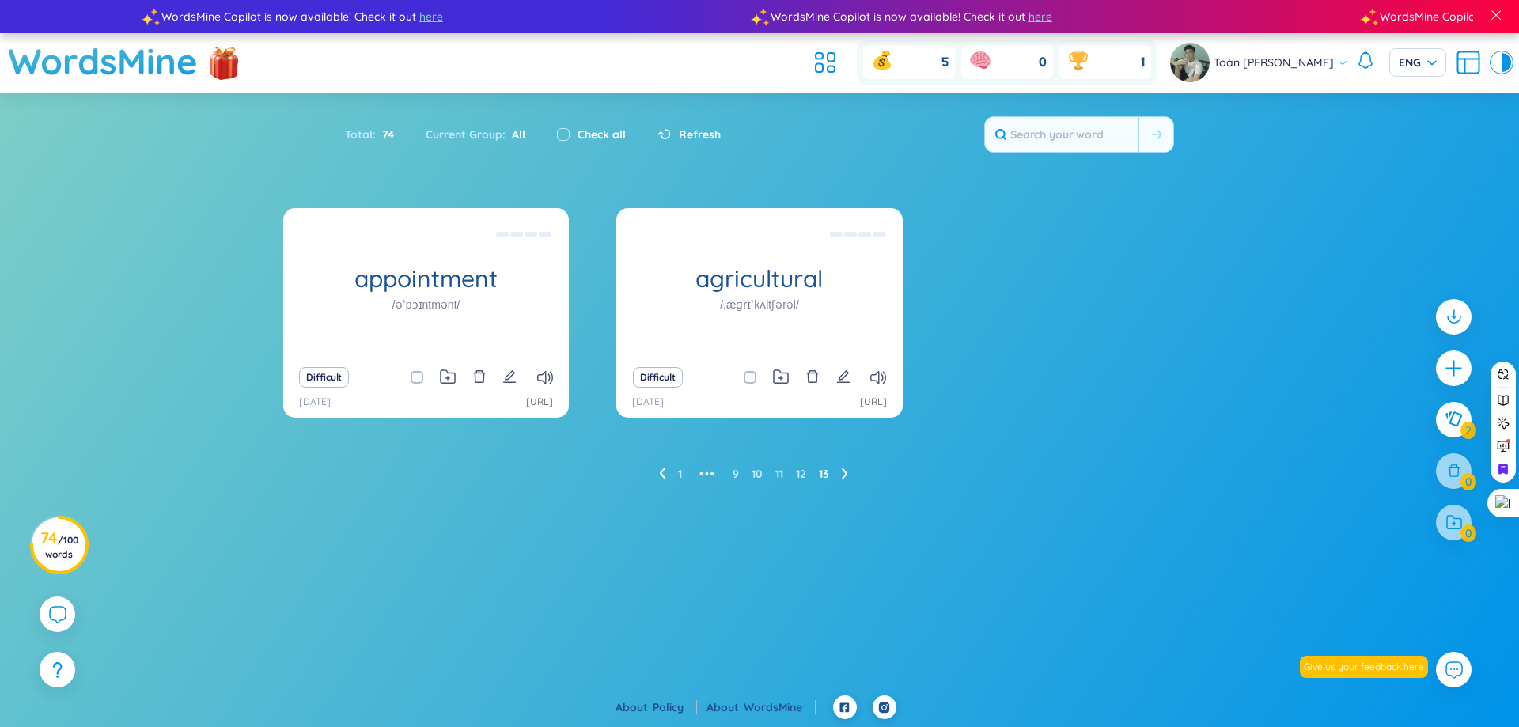
drag, startPoint x: 1443, startPoint y: 412, endPoint x: 1383, endPoint y: 540, distance: 141.3
click at [1383, 540] on section "Sort Alphabet Ascending Alphabet Descending Time-based Ascending Time-based Des…" at bounding box center [759, 369] width 1519 height 552
click at [682, 475] on ul "1 ••• 9 10 11 12 13" at bounding box center [760, 473] width 202 height 25
click at [1503, 430] on button at bounding box center [1503, 423] width 21 height 21
click at [54, 539] on h3 "74 / 100 words" at bounding box center [59, 546] width 38 height 28
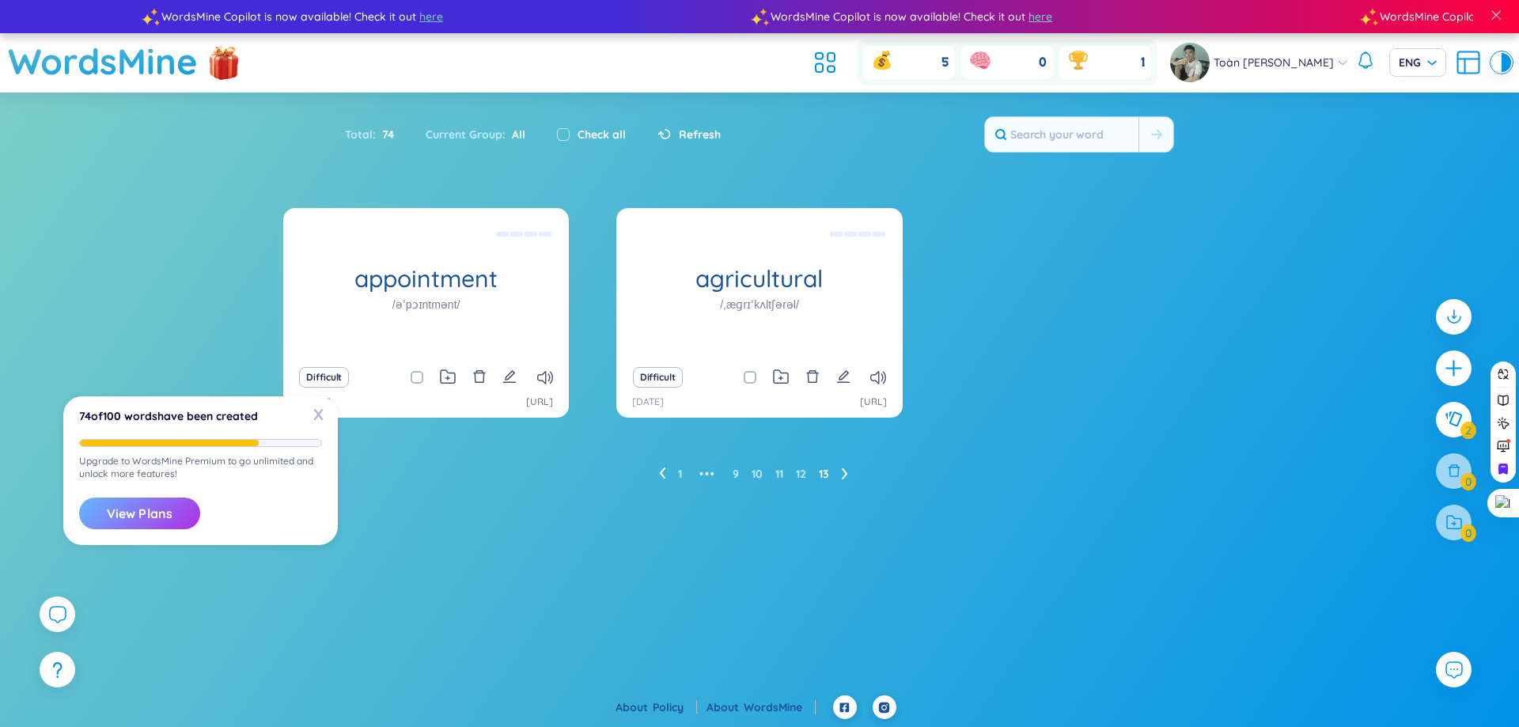
click at [117, 521] on button "View Plans" at bounding box center [139, 514] width 121 height 32
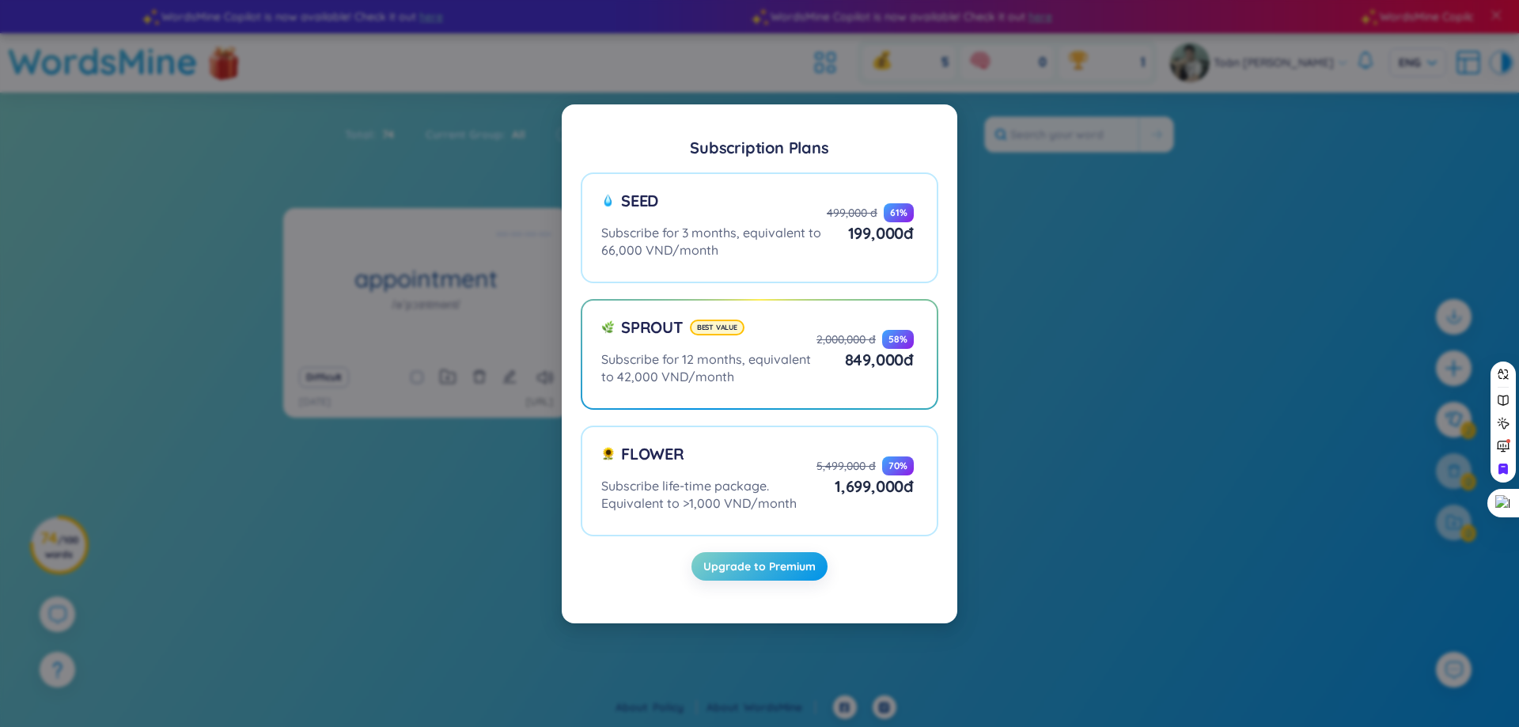
click at [1203, 587] on div "Subscription Plans Seed Subscribe for 3 months, equivalent to 66,000 VND/month …" at bounding box center [759, 363] width 1519 height 727
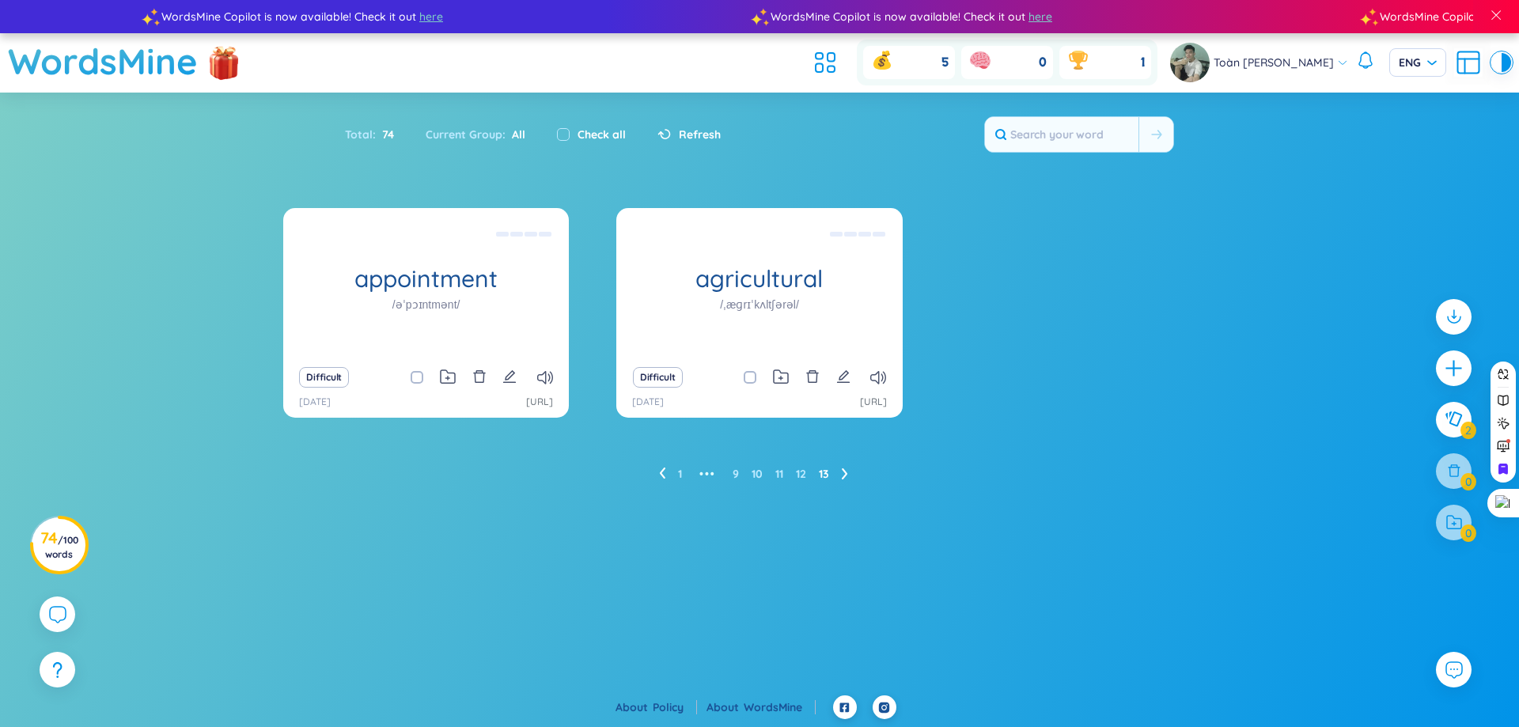
click at [1470, 61] on icon at bounding box center [1468, 62] width 28 height 28
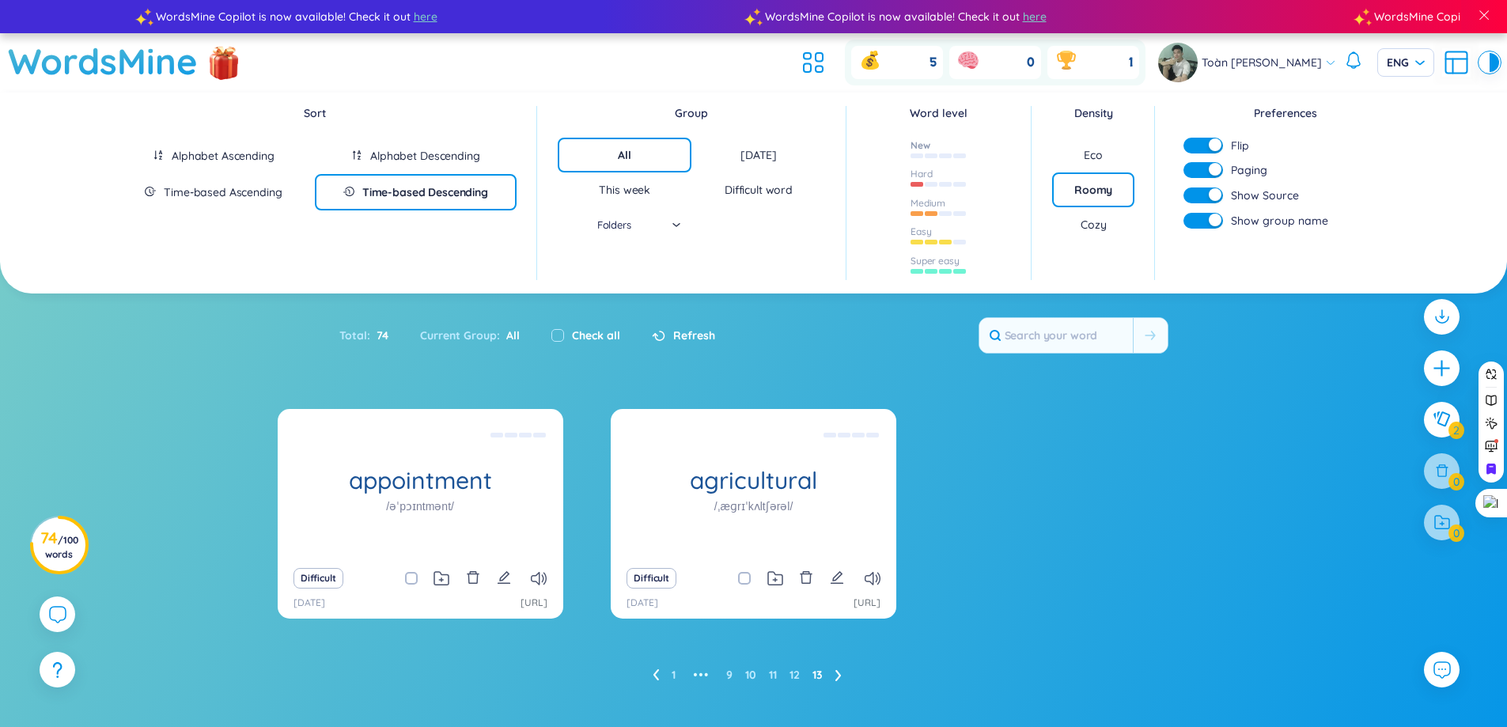
drag, startPoint x: 900, startPoint y: 150, endPoint x: 919, endPoint y: 150, distance: 19.0
click at [910, 150] on div "New" at bounding box center [939, 152] width 85 height 29
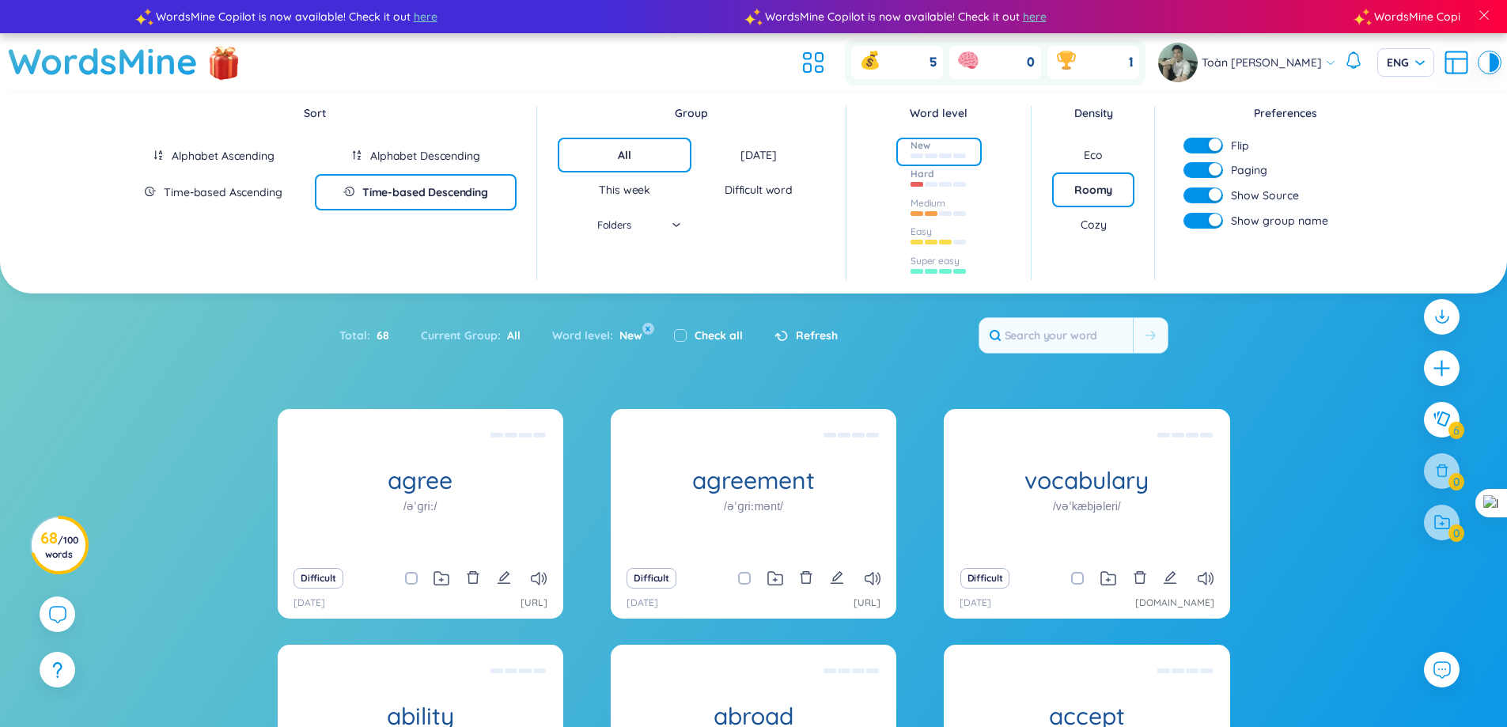
click at [925, 188] on div at bounding box center [939, 182] width 57 height 17
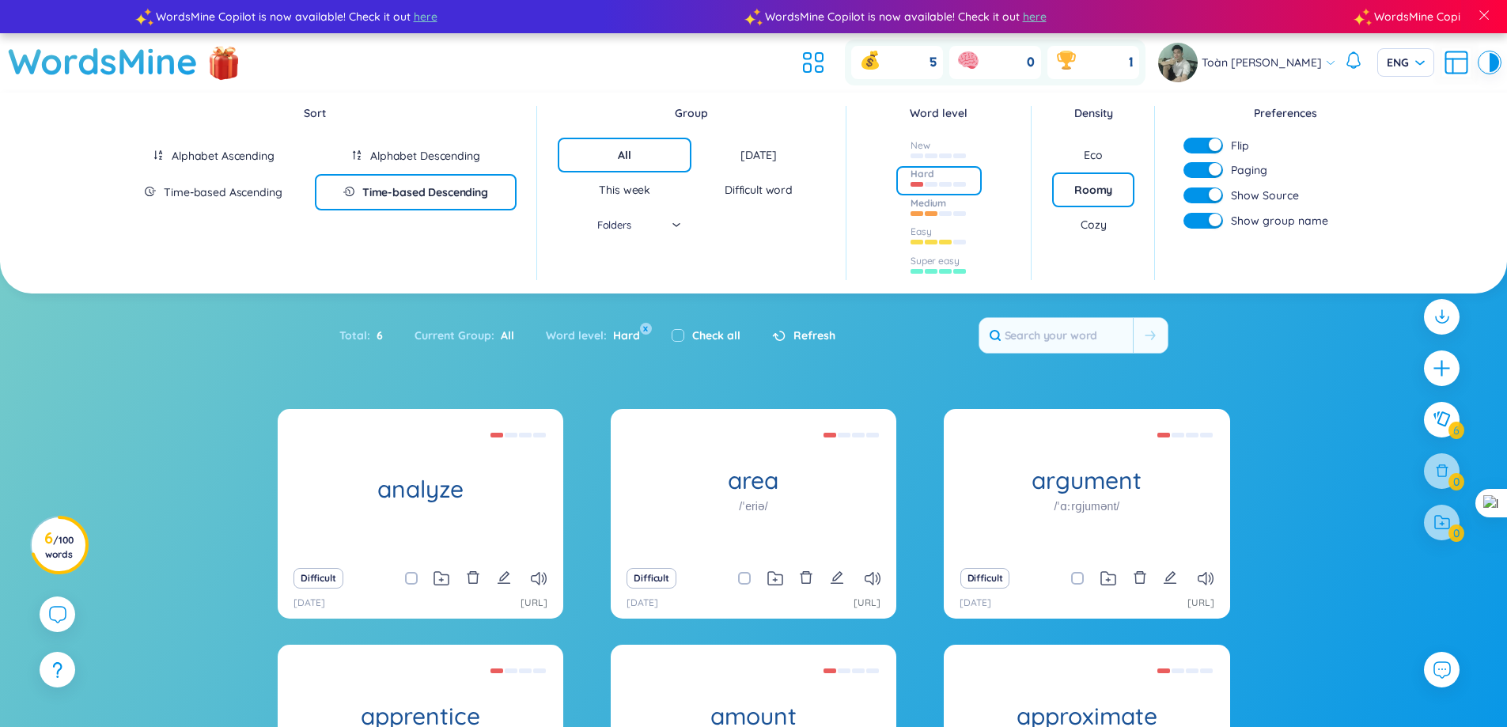
click at [931, 213] on div at bounding box center [931, 213] width 13 height 5
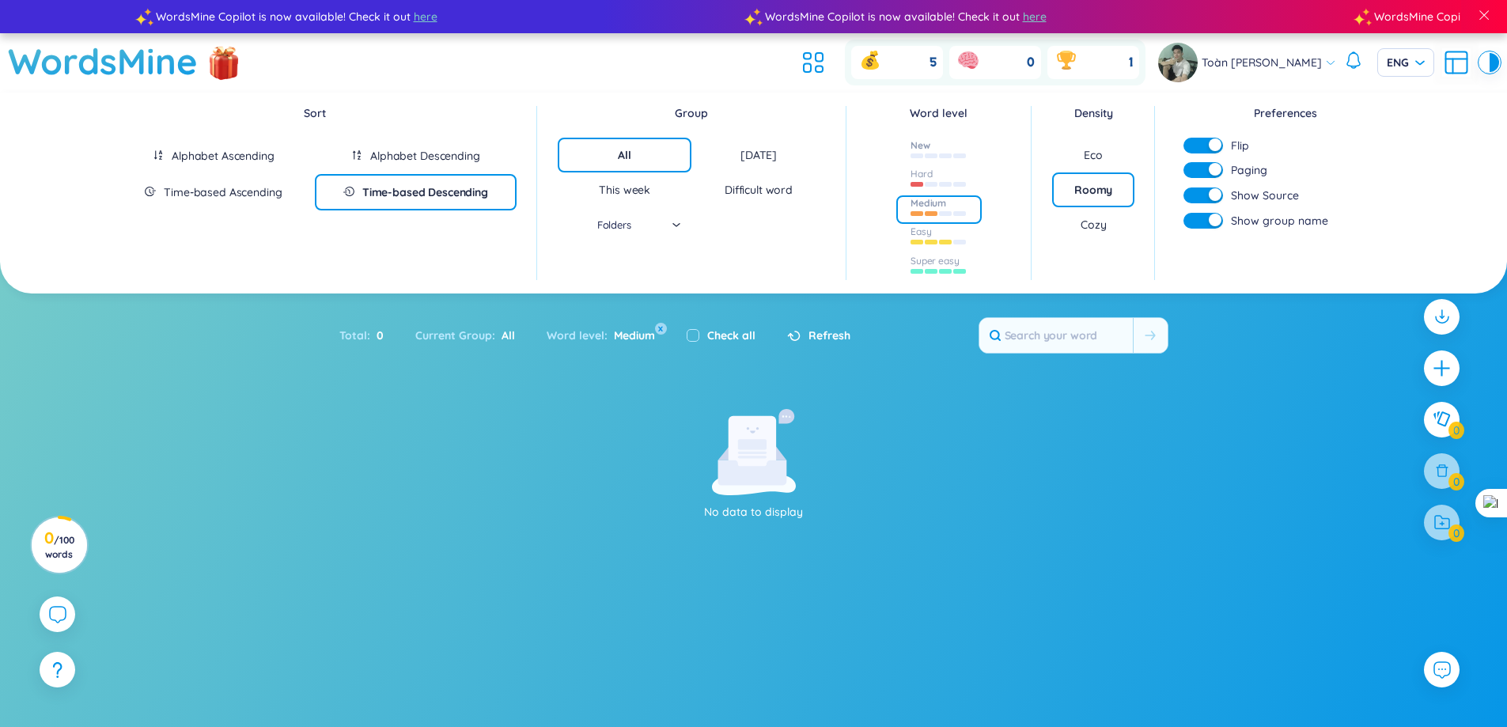
click at [965, 158] on div at bounding box center [939, 154] width 57 height 17
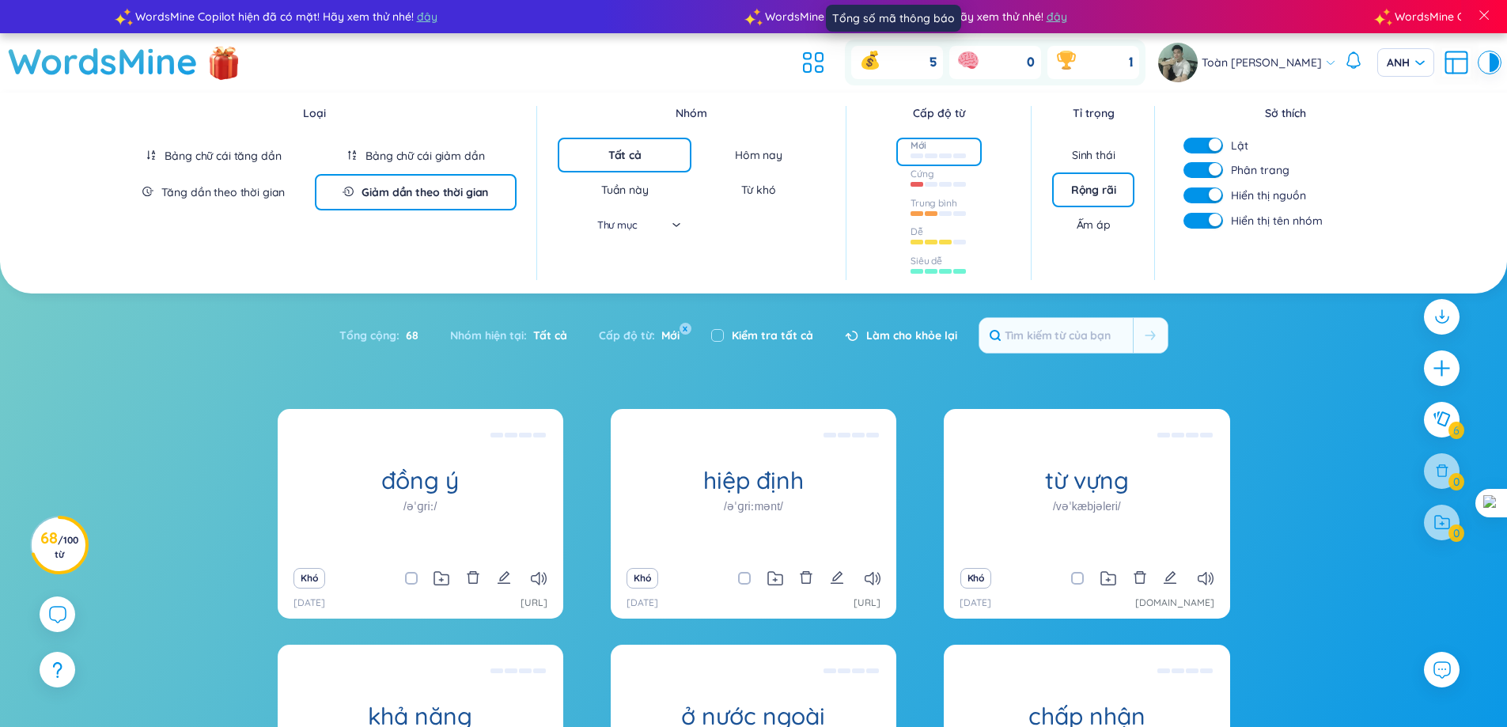
click at [862, 65] on icon at bounding box center [870, 62] width 17 height 14
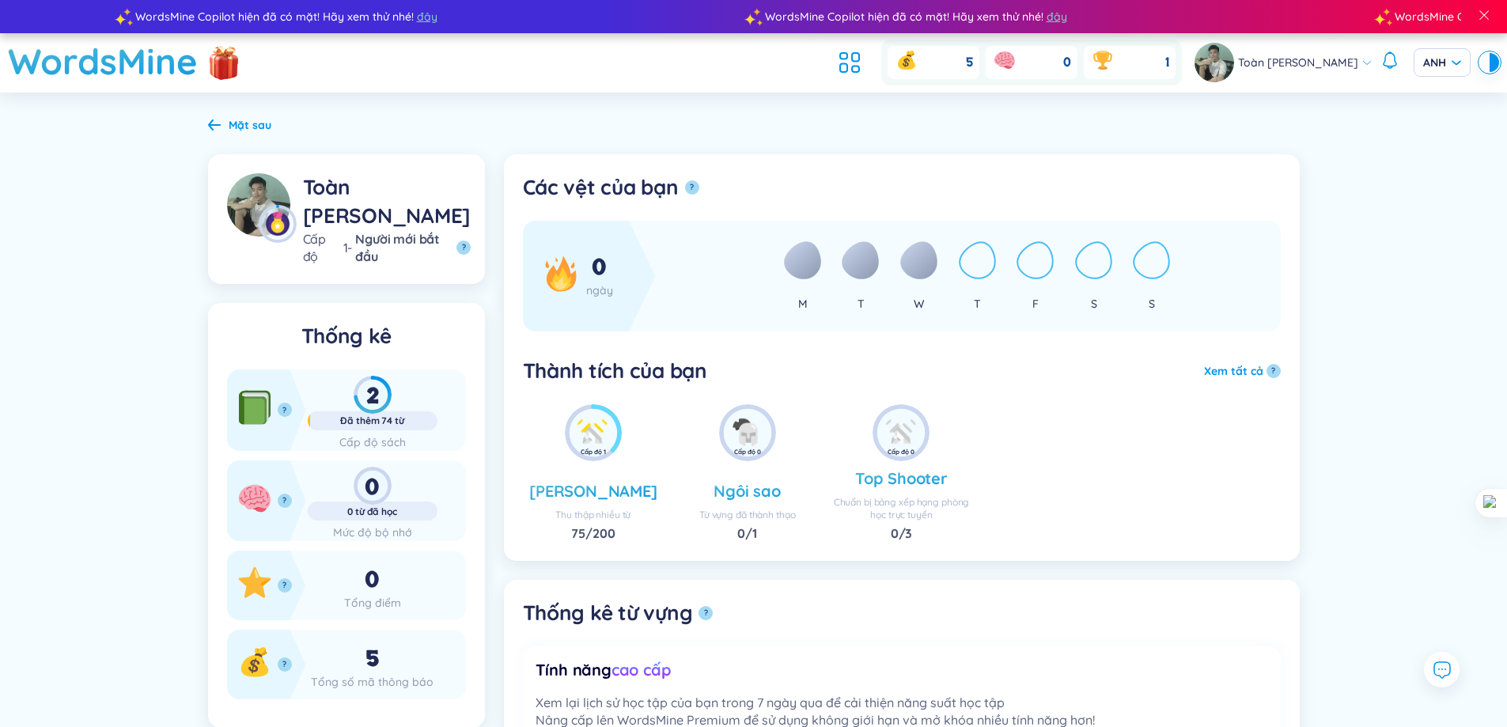
click at [243, 120] on font "Mặt sau" at bounding box center [250, 125] width 43 height 14
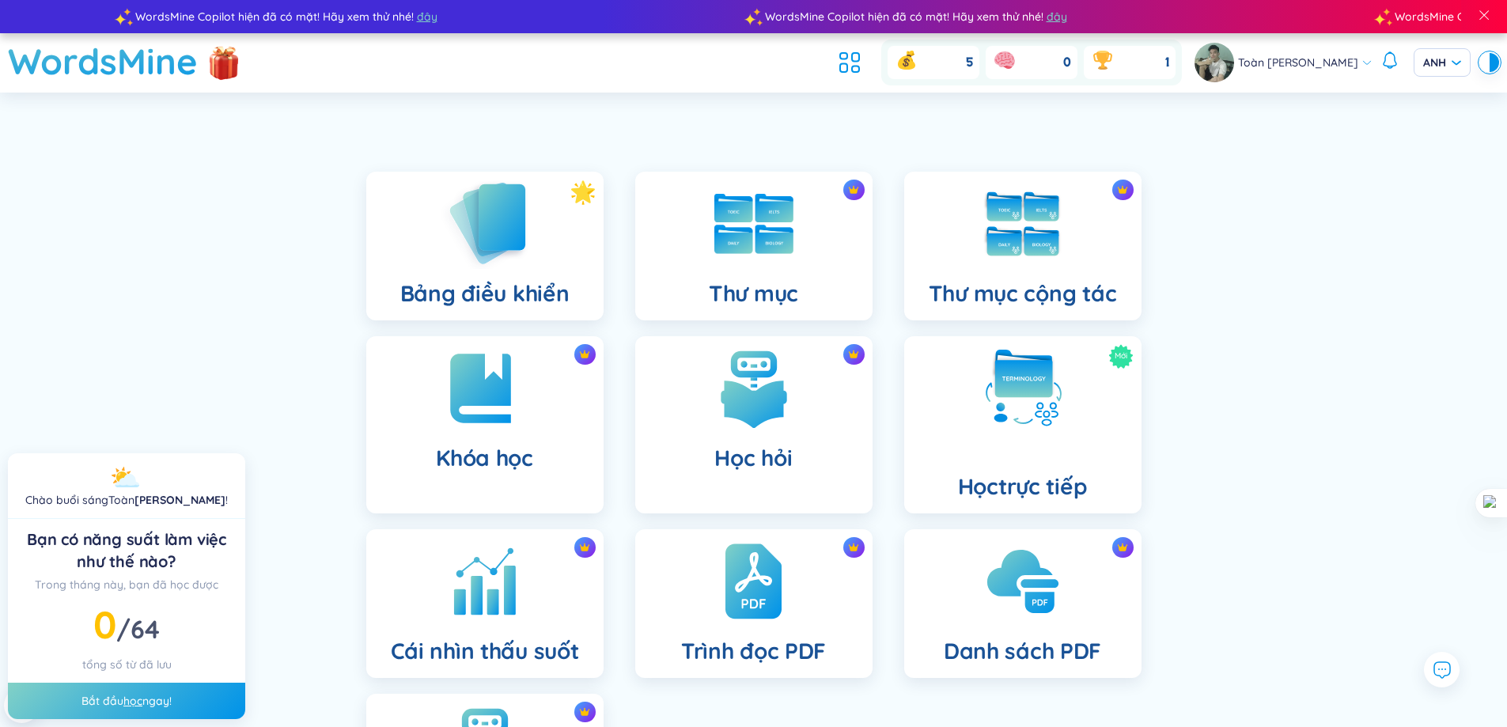
click at [569, 264] on div "Bảng điều khiển" at bounding box center [484, 246] width 237 height 149
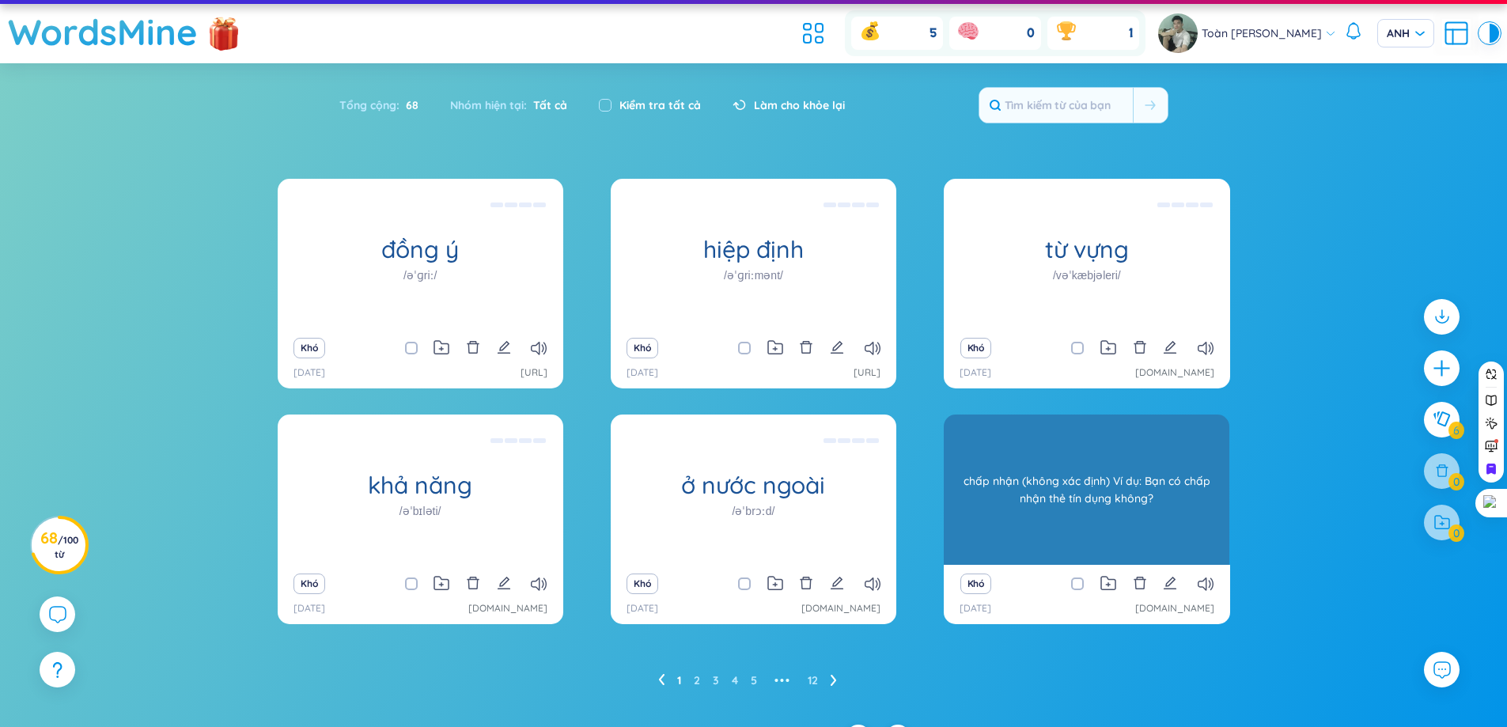
scroll to position [59, 0]
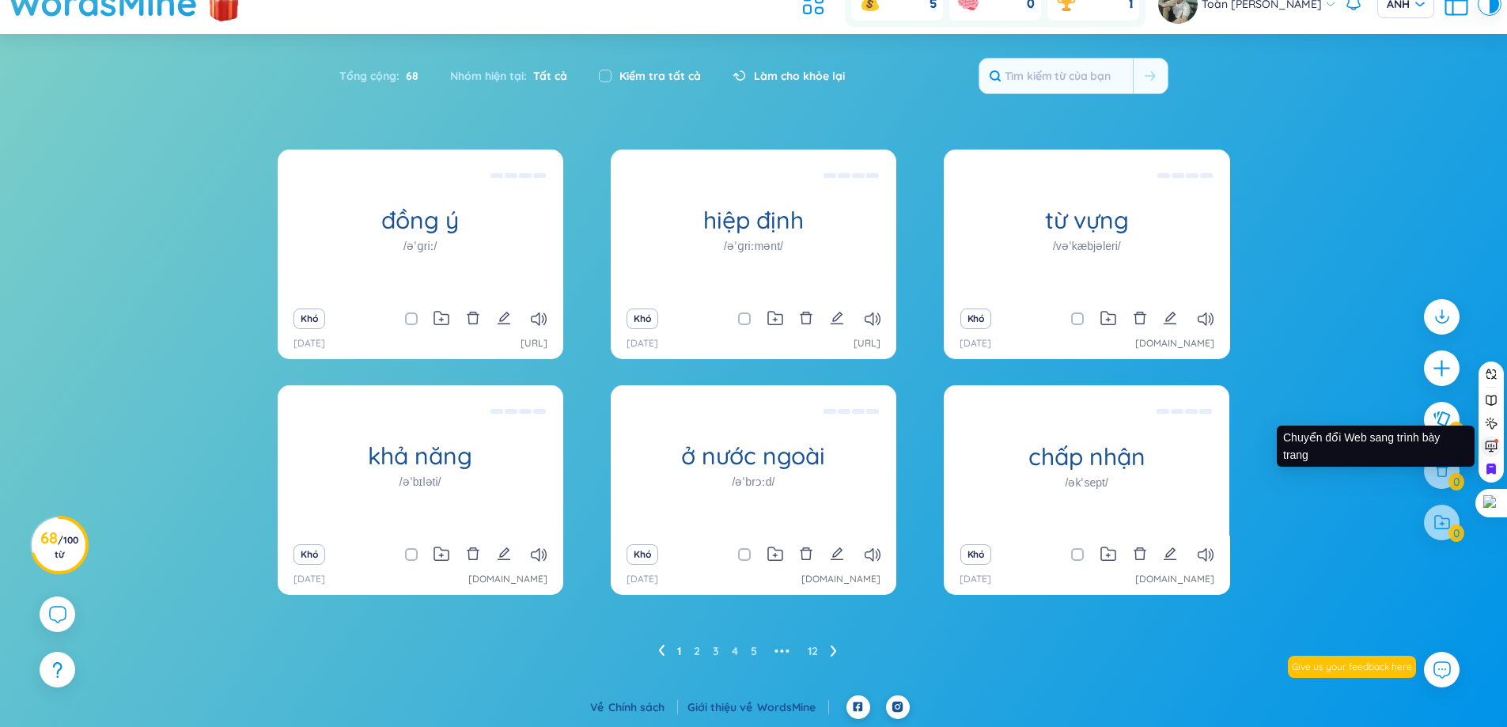
click at [1491, 450] on icon at bounding box center [1491, 446] width 13 height 13
